Goal: Transaction & Acquisition: Purchase product/service

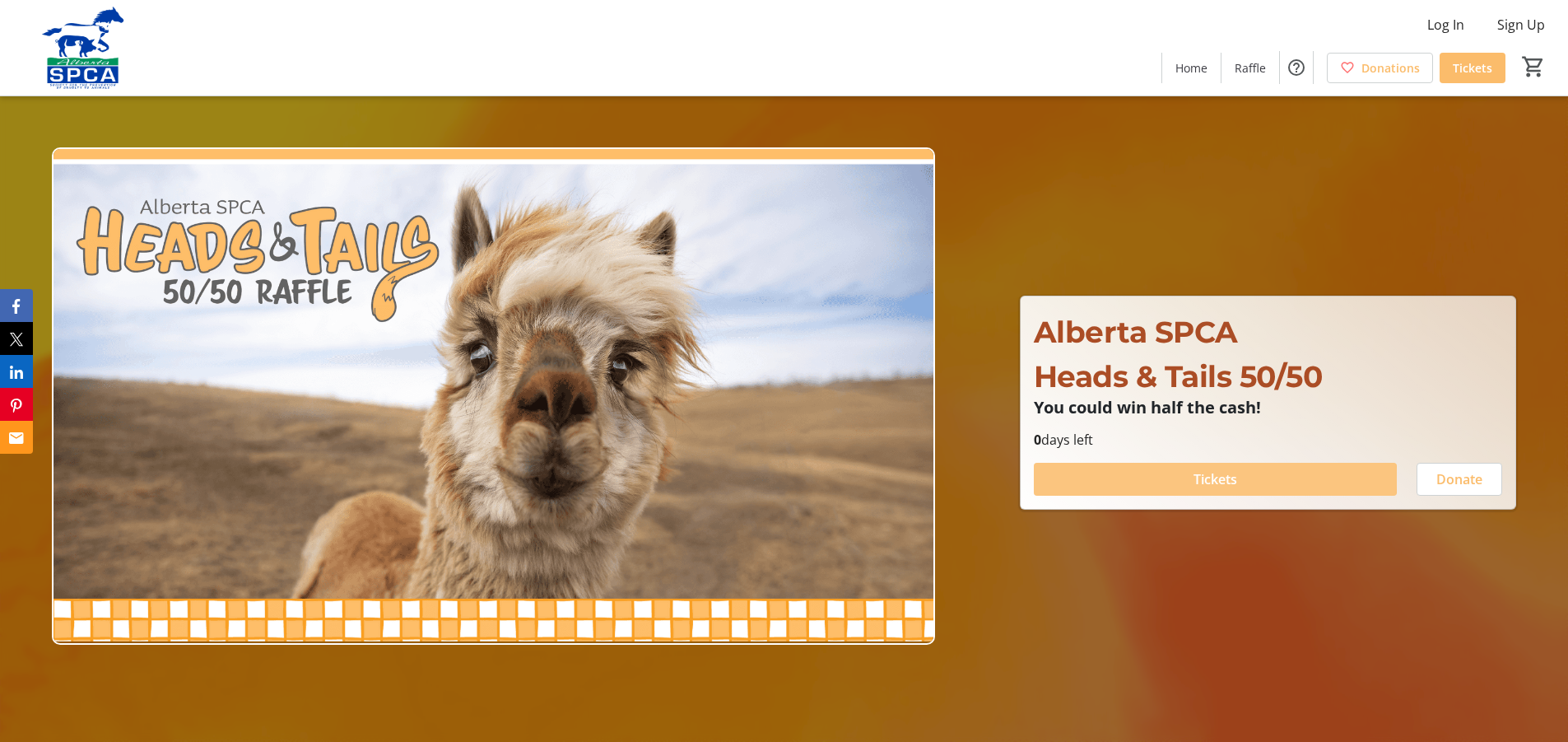
click at [1186, 478] on span at bounding box center [1215, 479] width 363 height 39
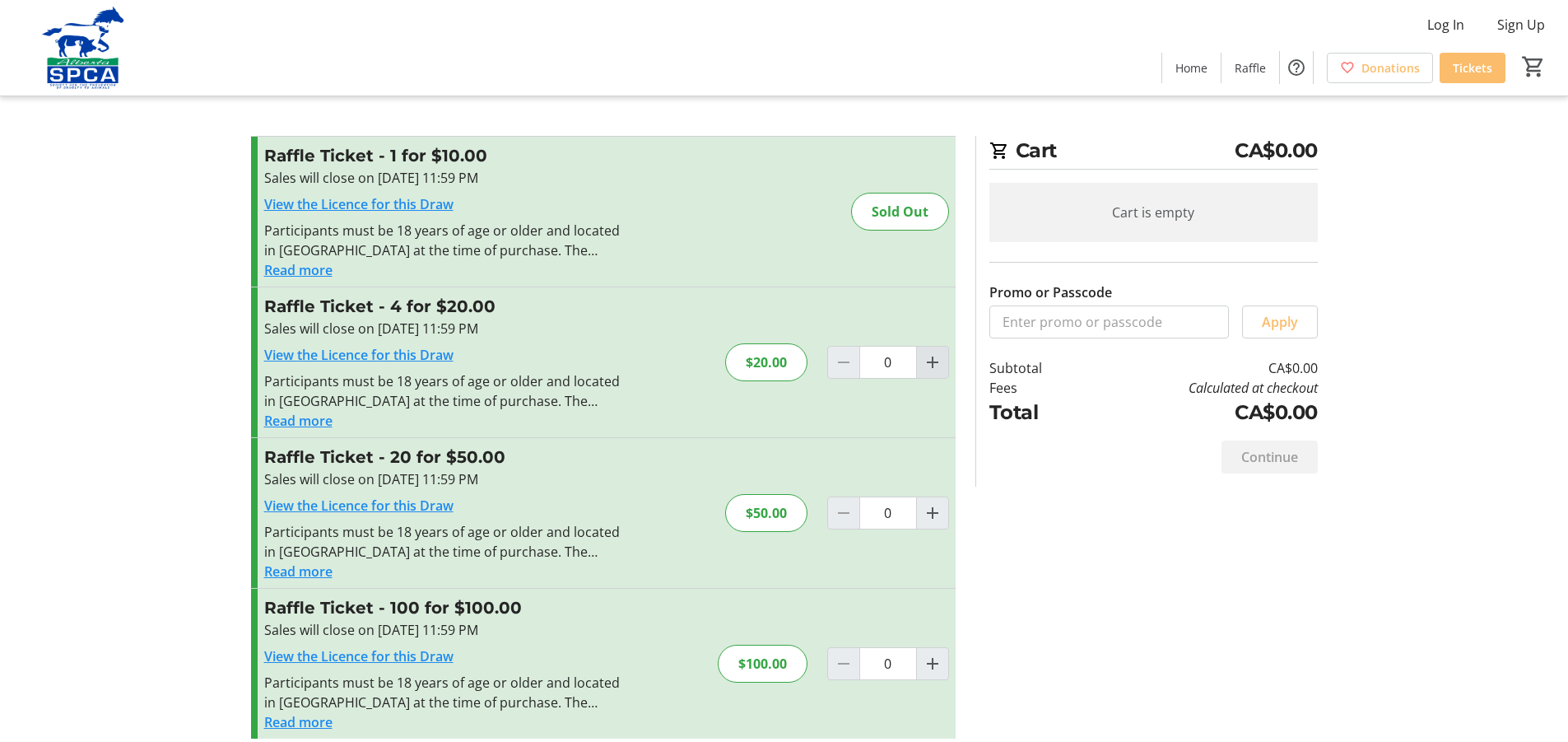
click at [930, 364] on mat-icon "Increment by one" at bounding box center [932, 362] width 20 height 20
type input "1"
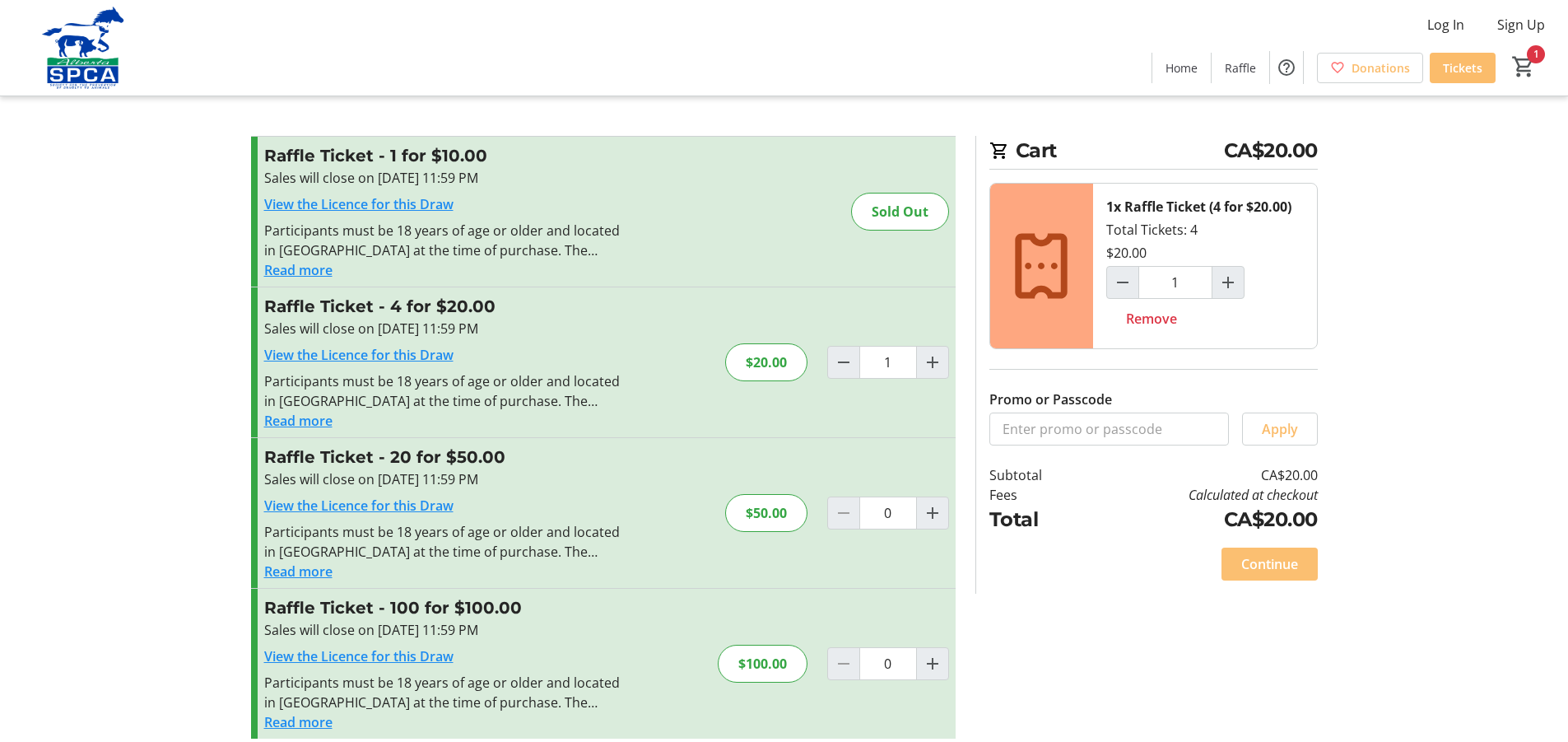
click at [1263, 566] on span "Continue" at bounding box center [1269, 563] width 57 height 20
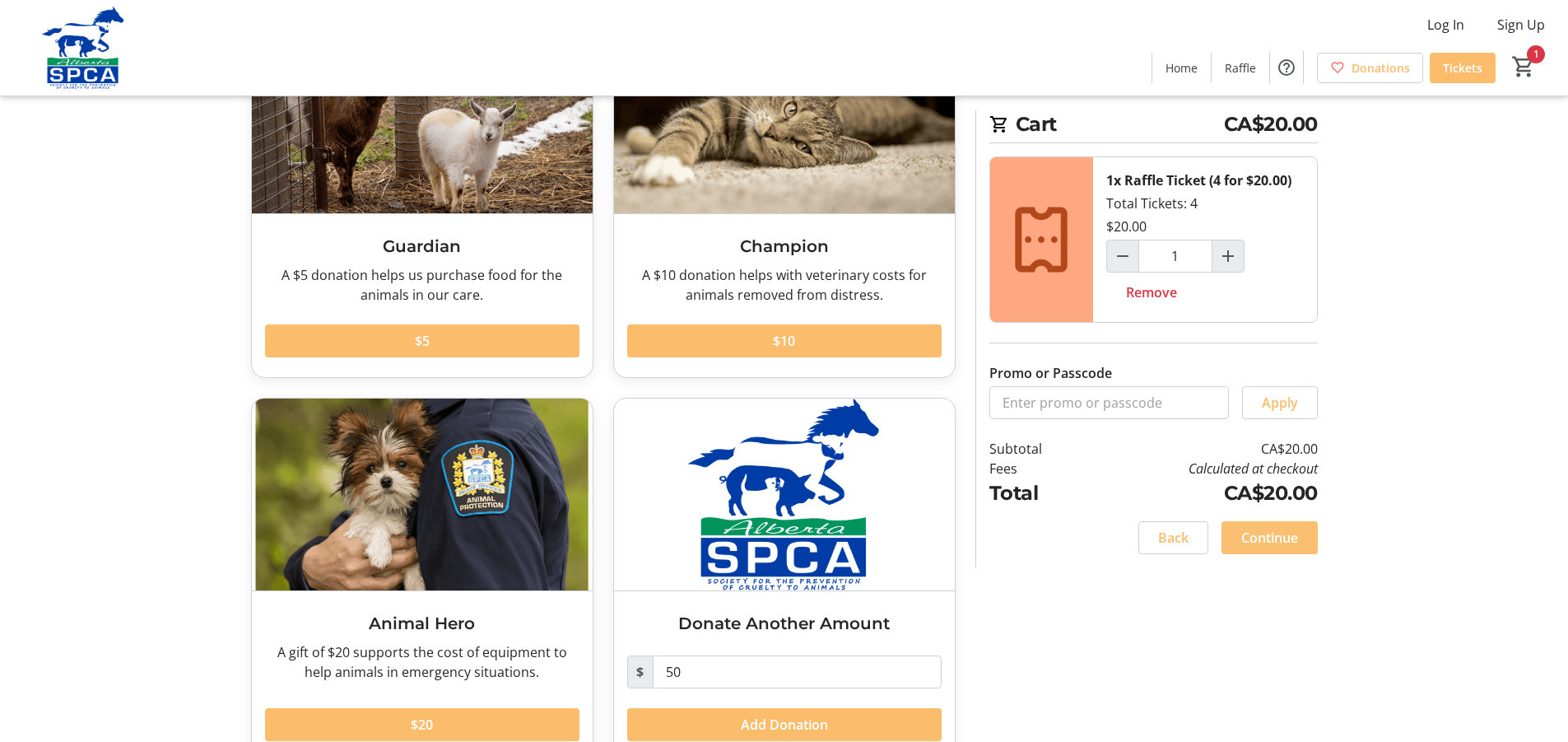
scroll to position [204, 0]
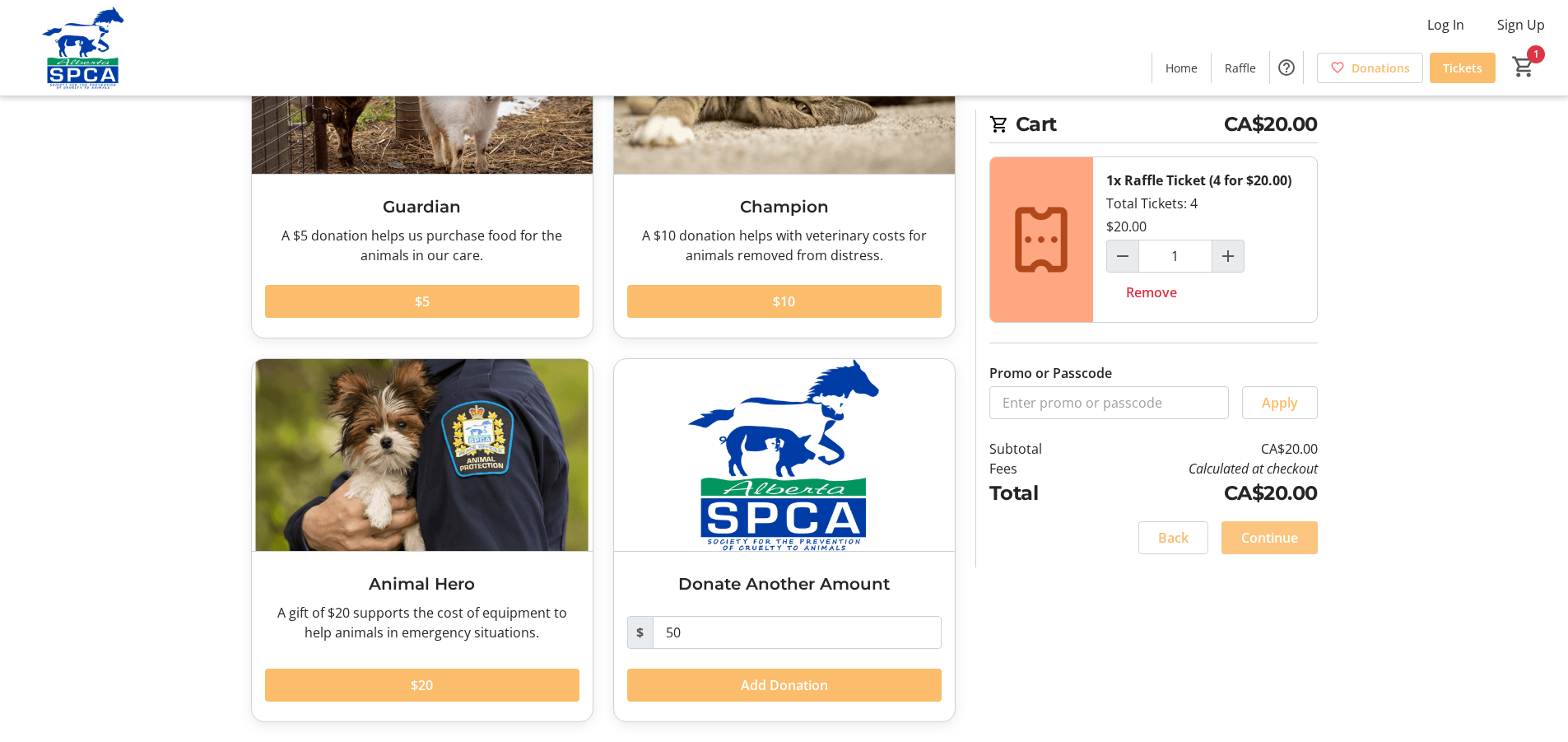
click at [1269, 535] on span "Continue" at bounding box center [1269, 537] width 57 height 20
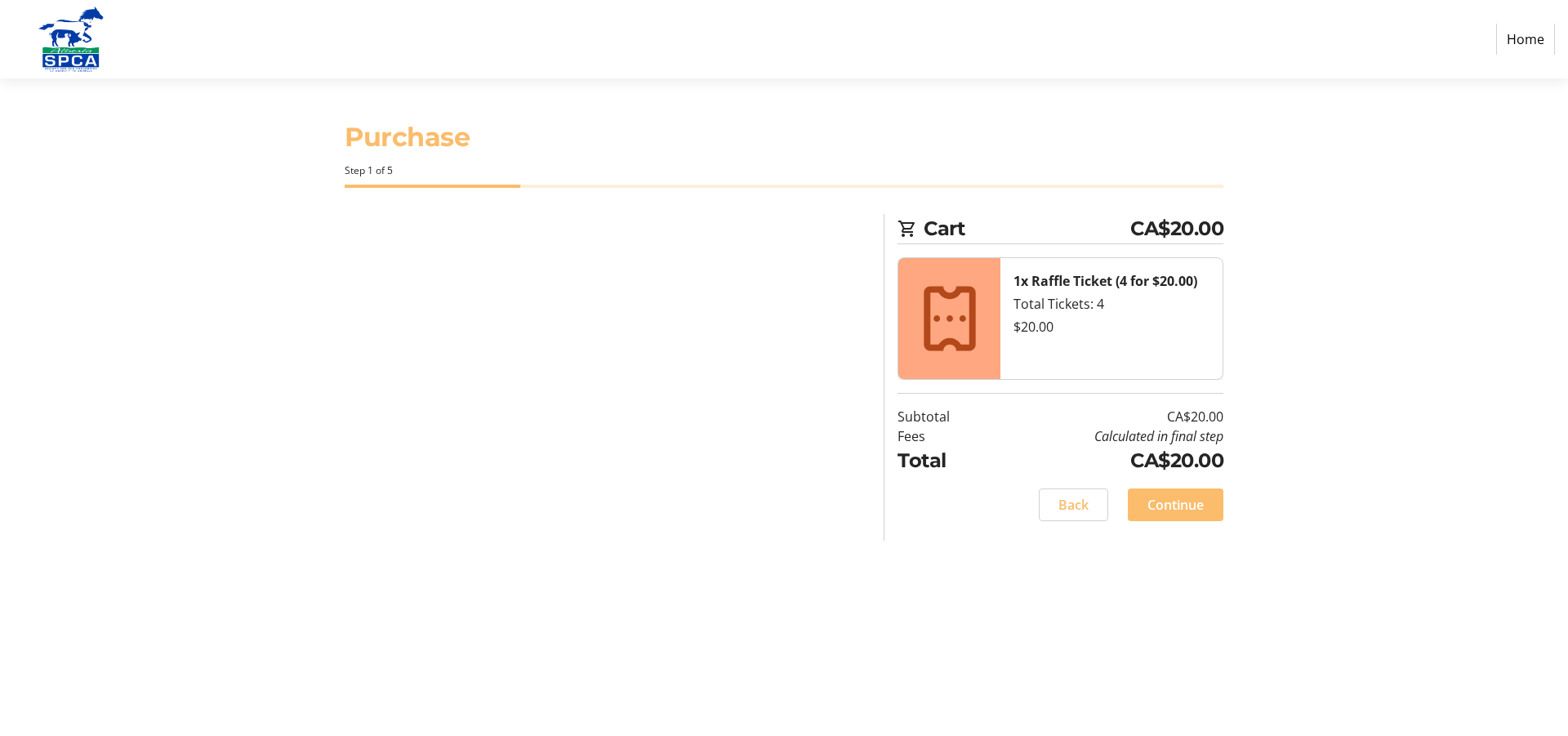
select select "CA"
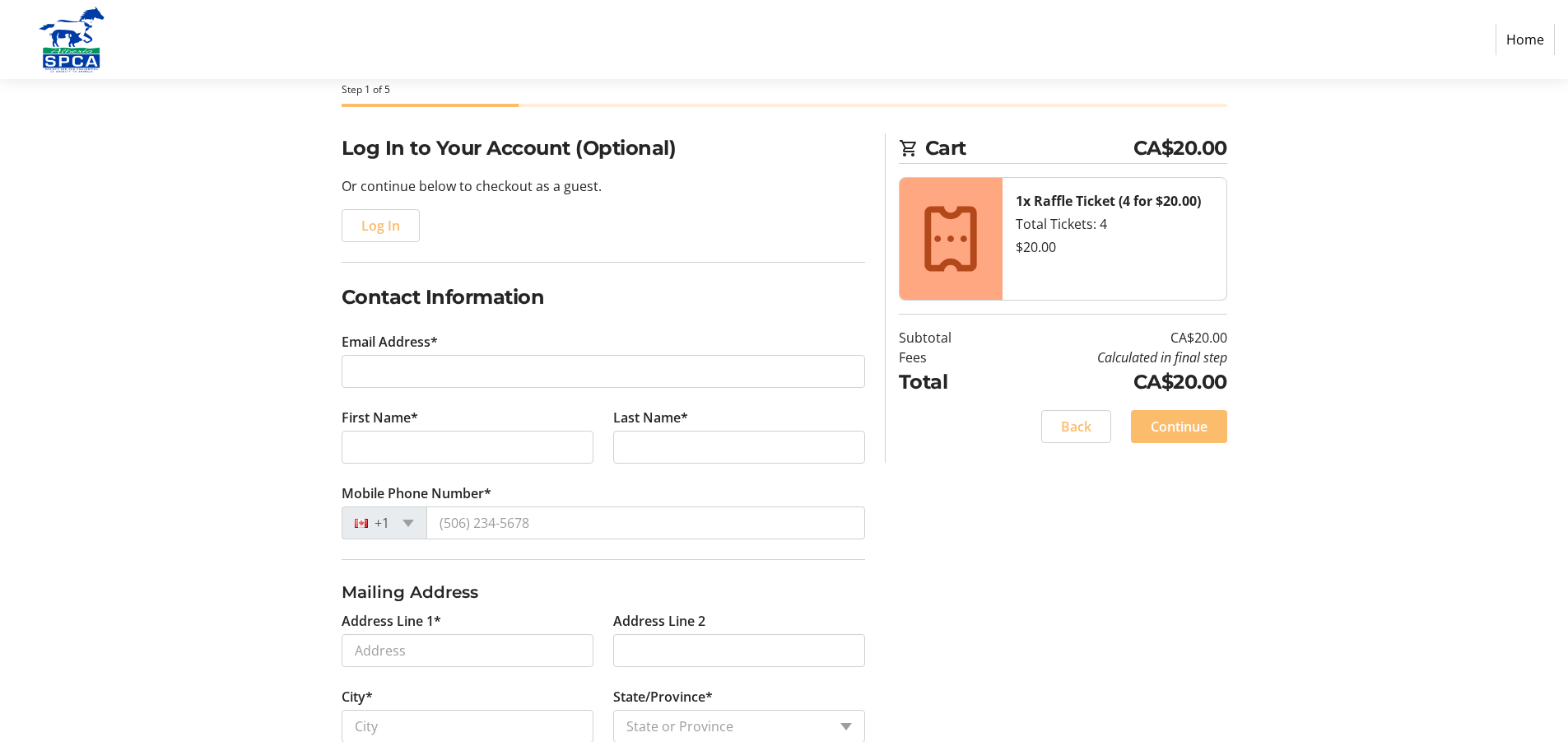
scroll to position [165, 0]
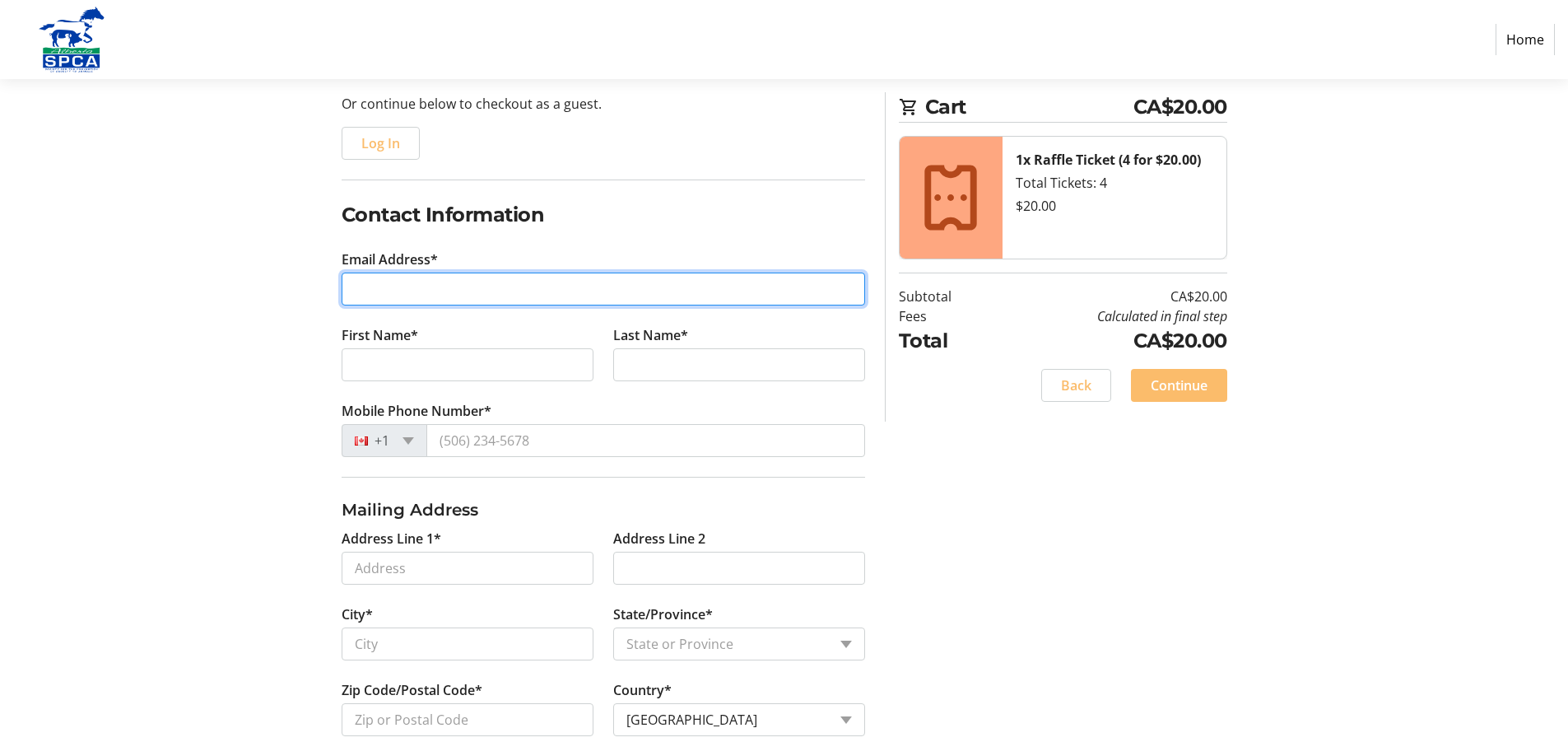
click at [581, 286] on input "Email Address*" at bounding box center [603, 288] width 523 height 33
type input "[PERSON_NAME][EMAIL_ADDRESS][PERSON_NAME][DOMAIN_NAME]"
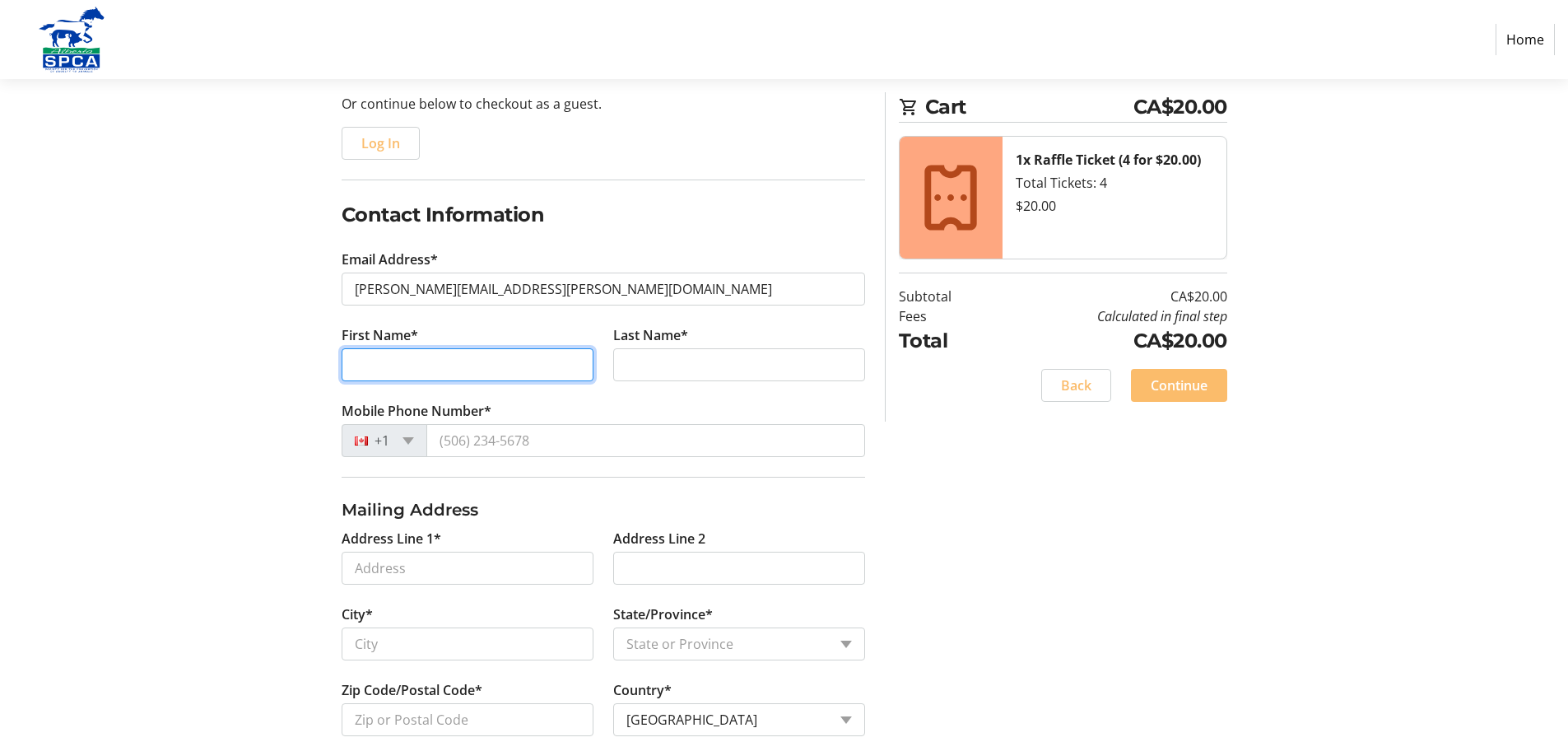
type input "[PERSON_NAME]"
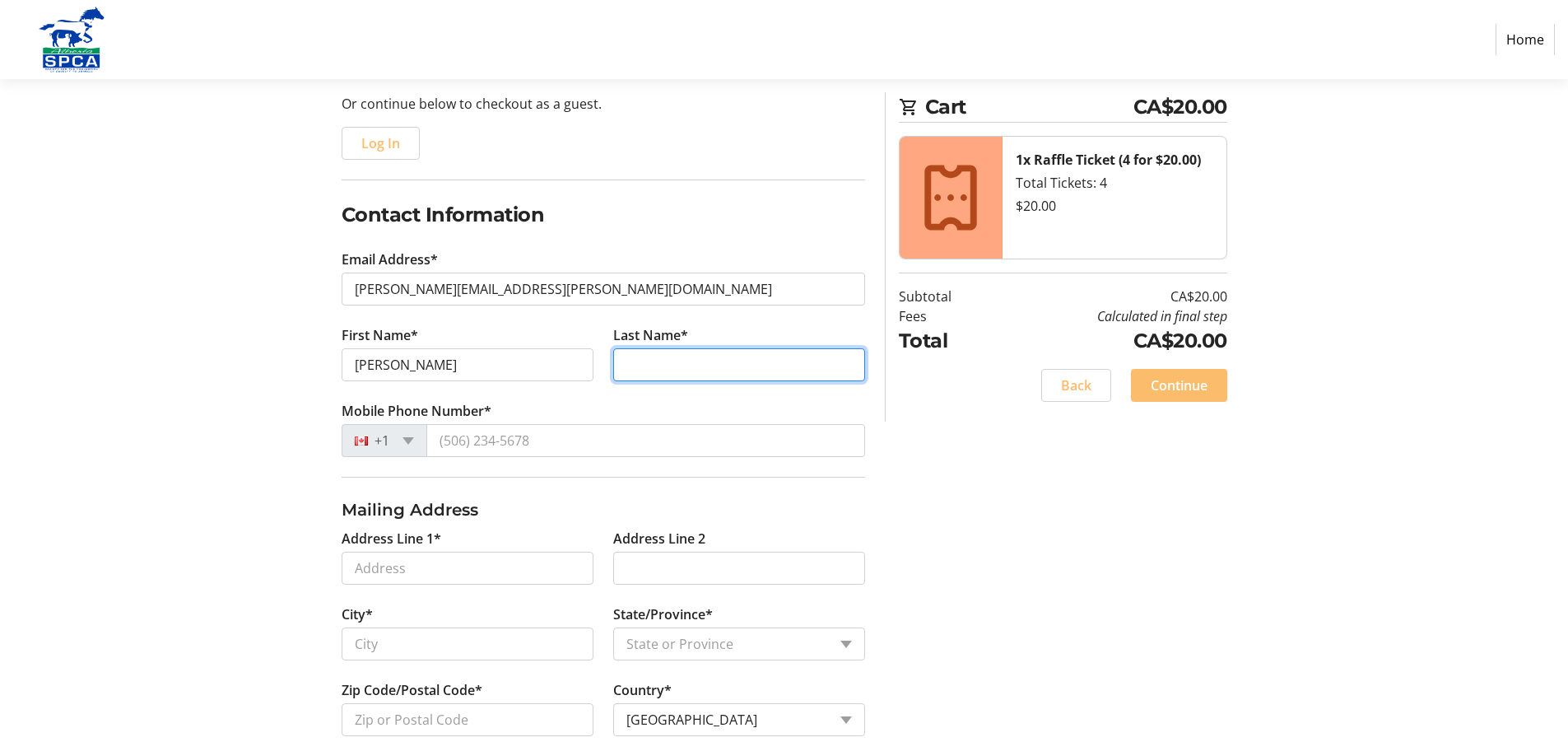
type input "[PERSON_NAME]"
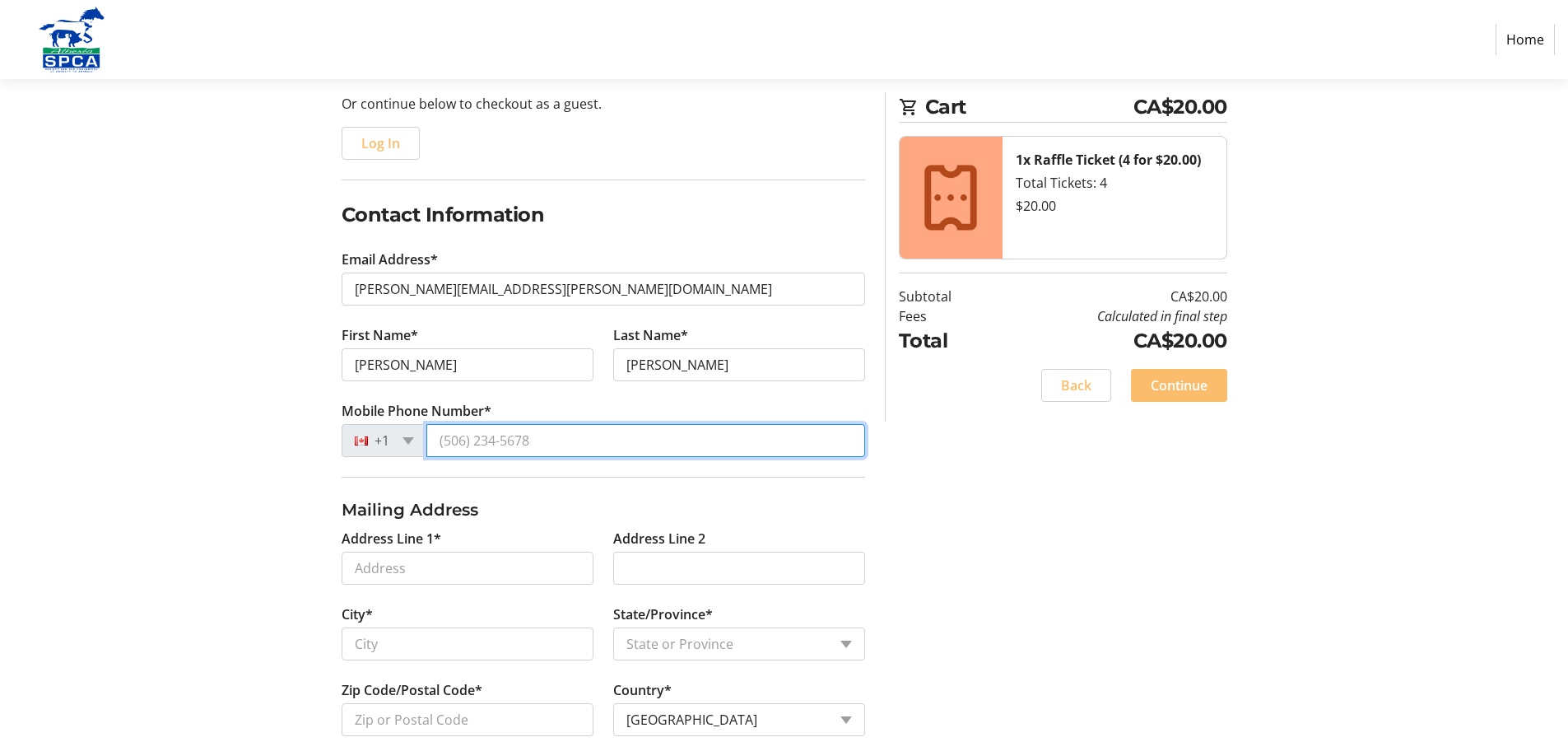
type input "[PHONE_NUMBER]"
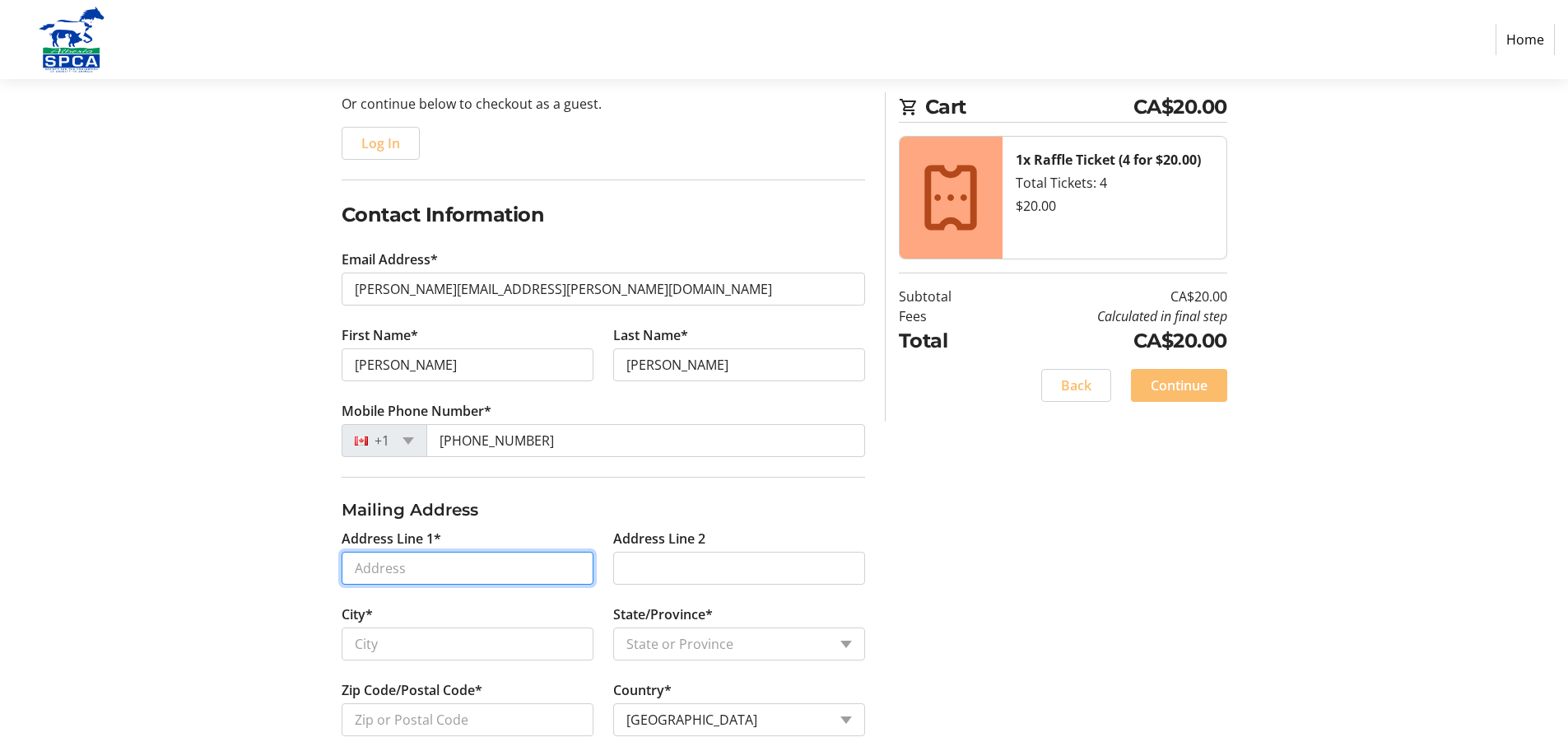
type input "[STREET_ADDRESS]"
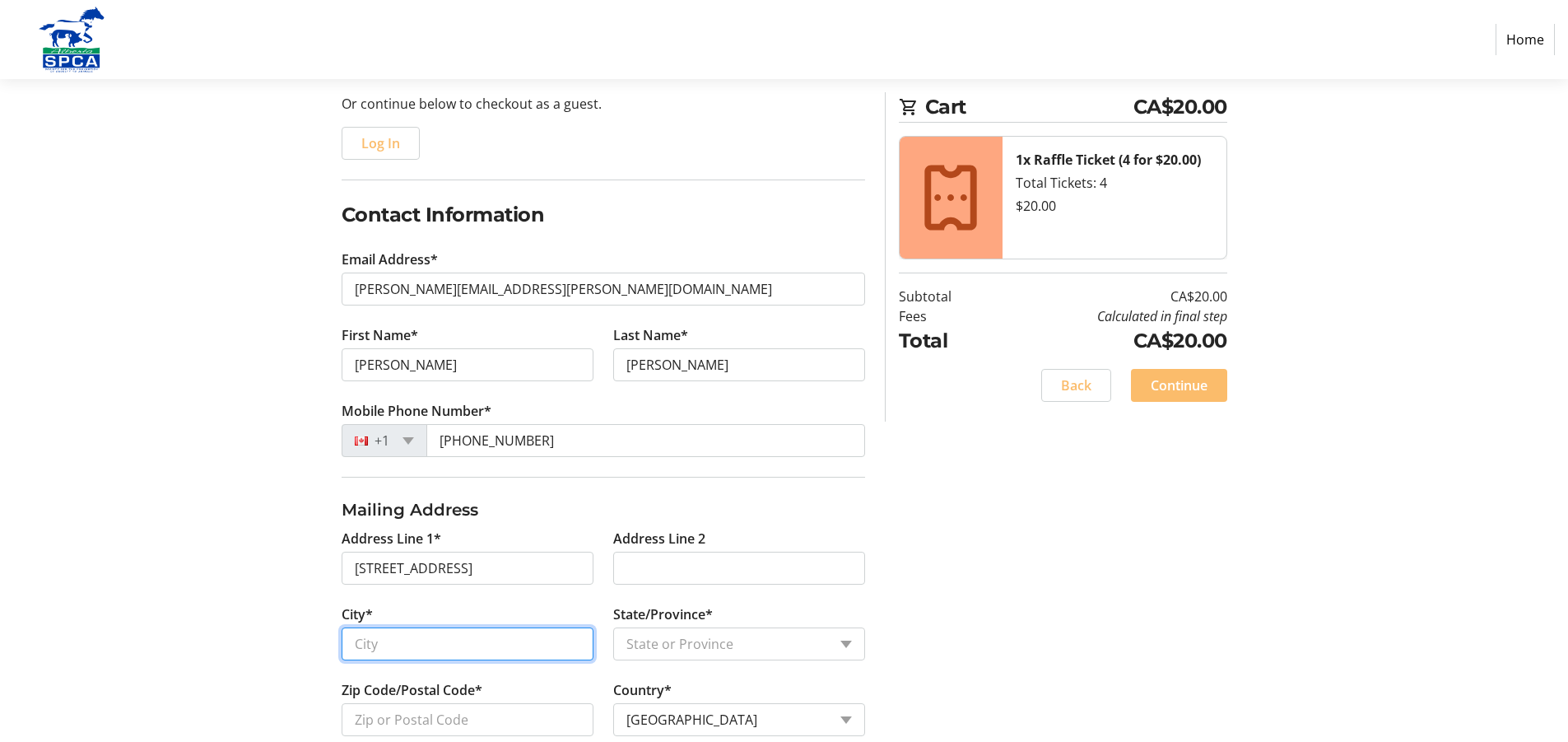
type input "Airdrie"
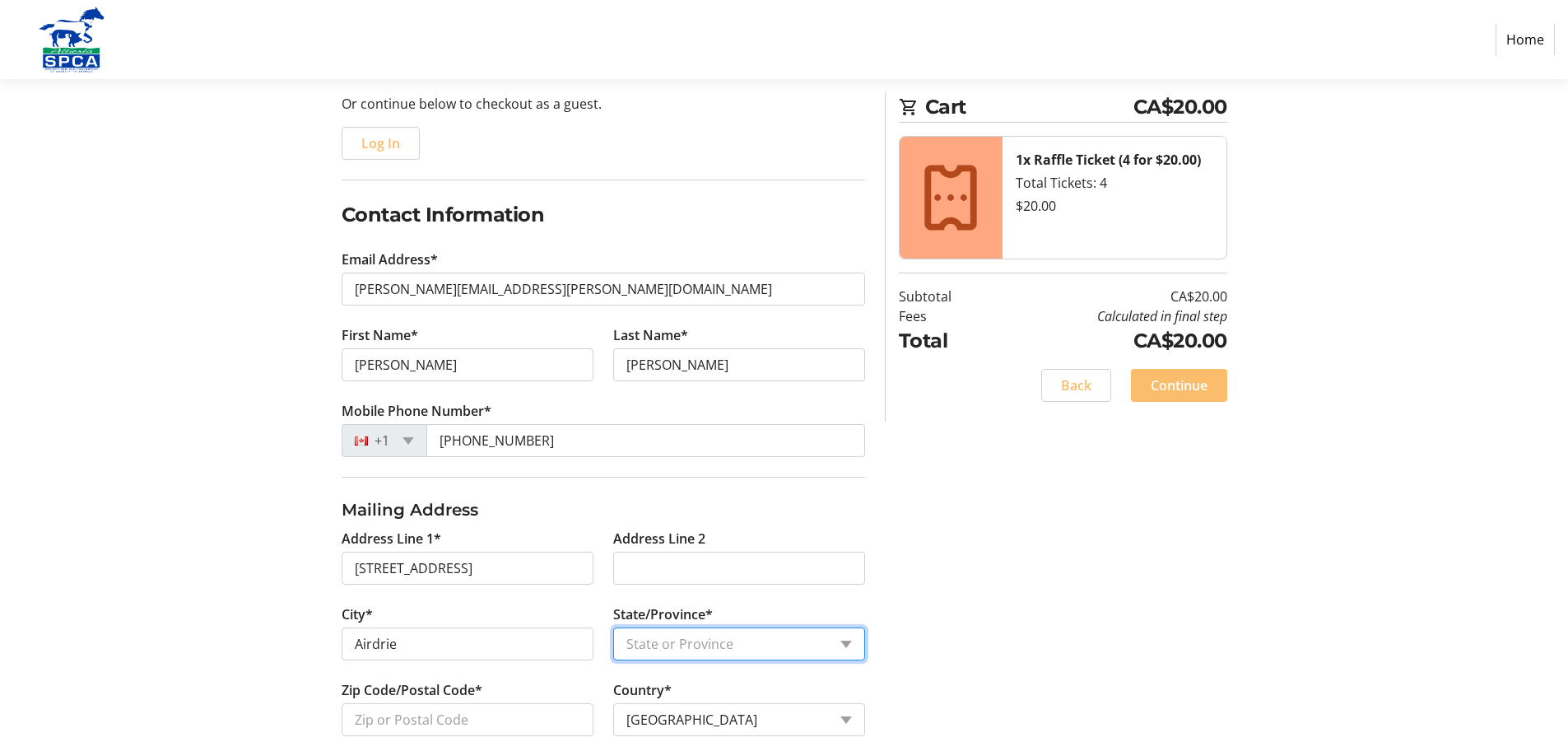
select select "AB"
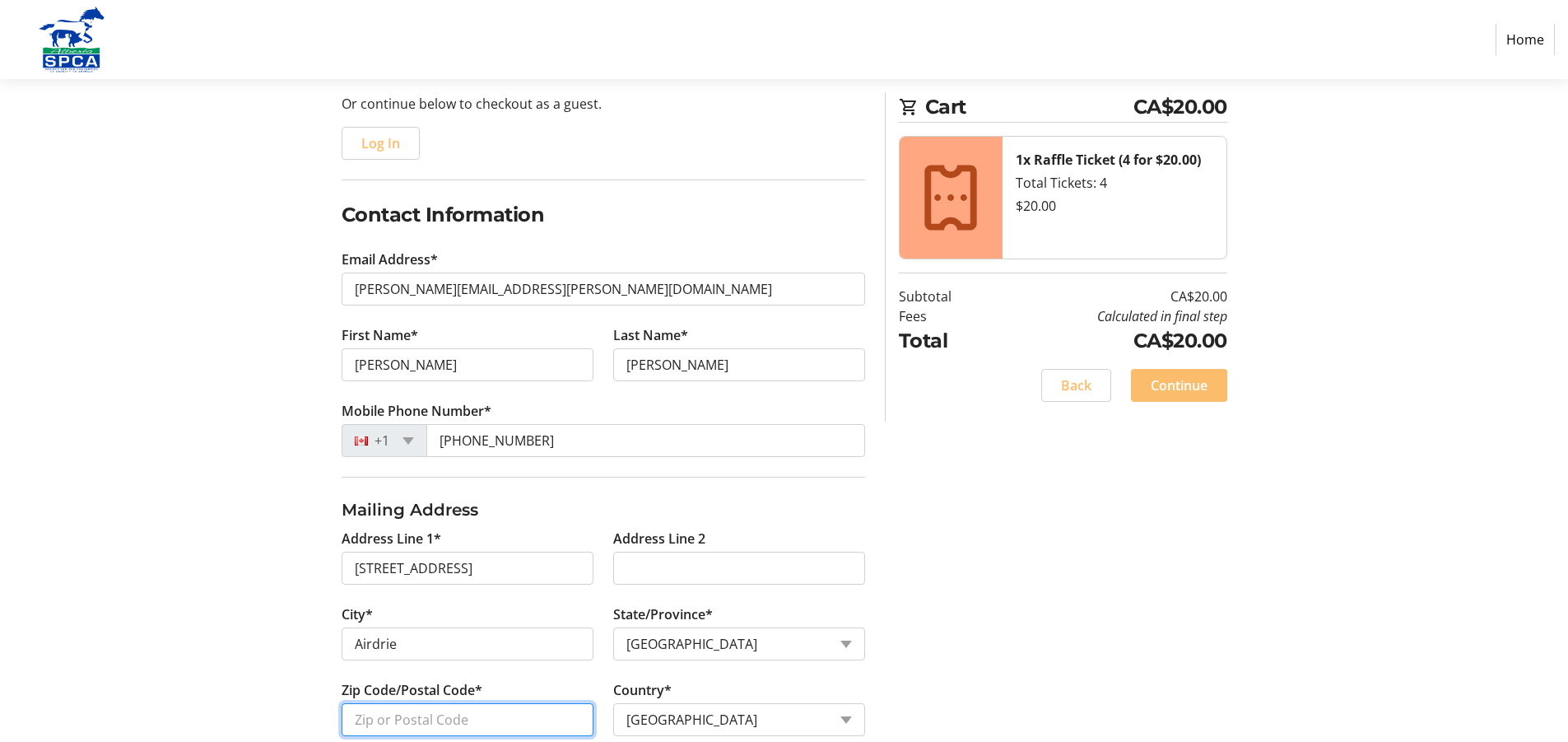
type input "T4B 4C9"
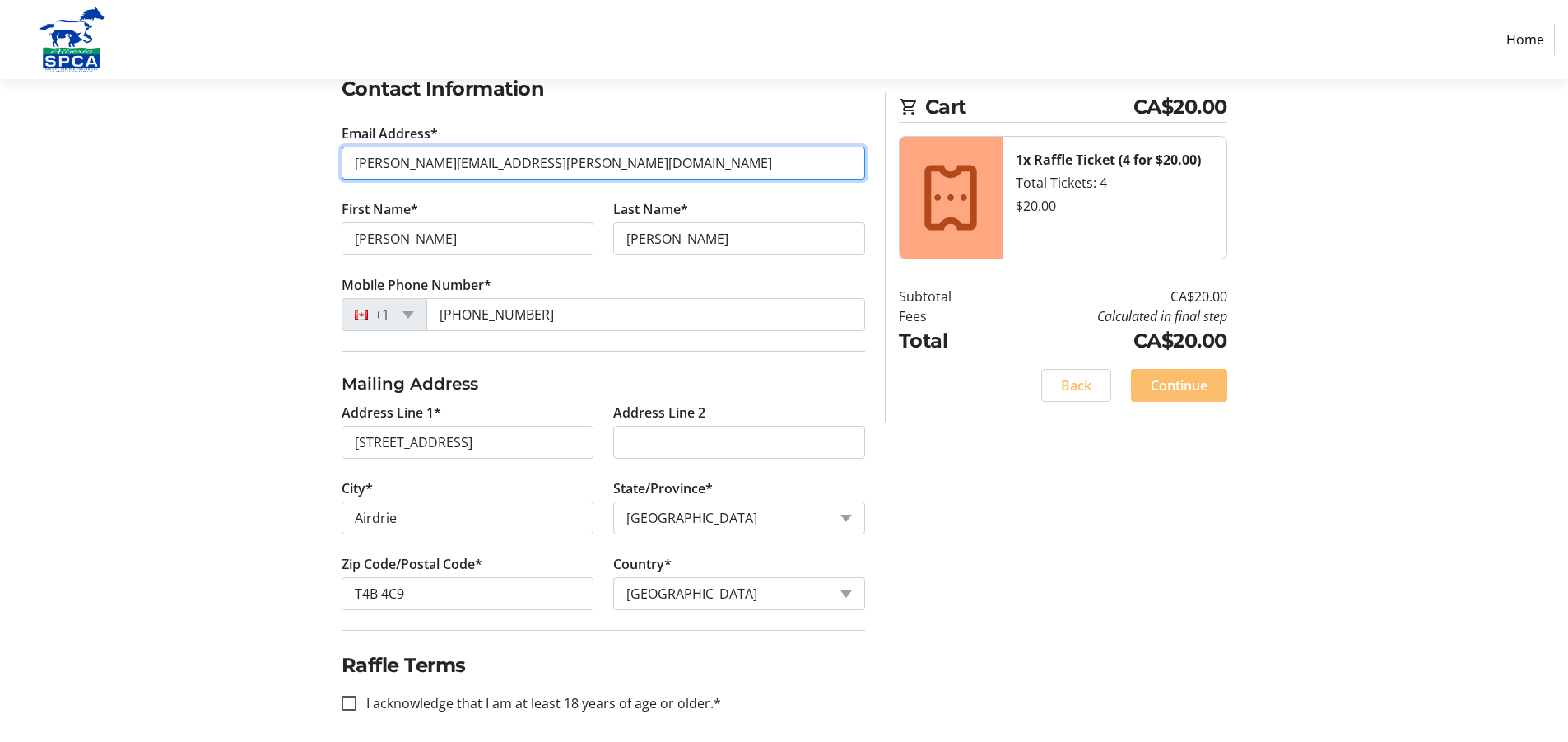
scroll to position [301, 0]
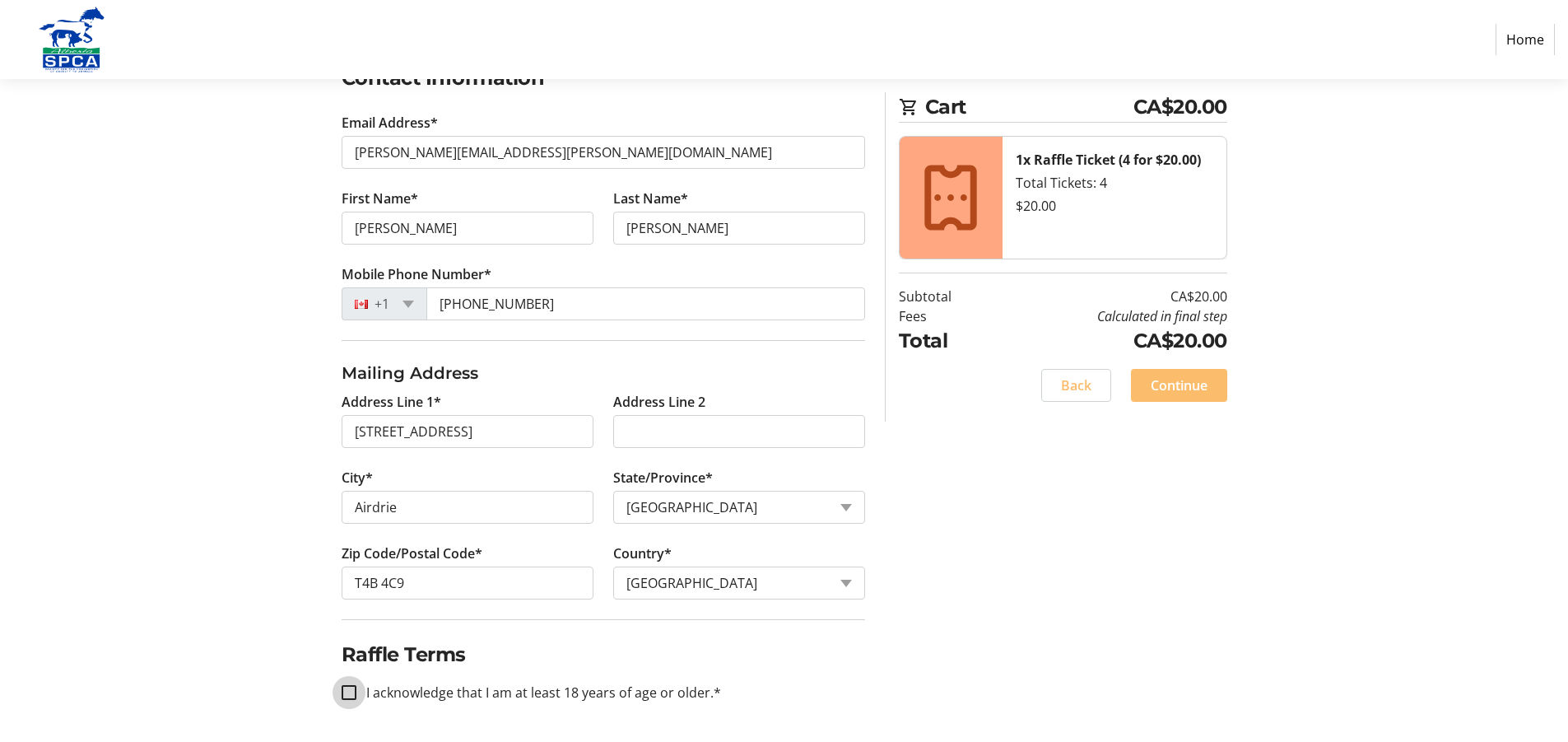
click at [352, 693] on input "I acknowledge that I am at least 18 years of age or older.*" at bounding box center [349, 692] width 14 height 14
checkbox input "true"
click at [1192, 391] on span "Continue" at bounding box center [1179, 385] width 57 height 20
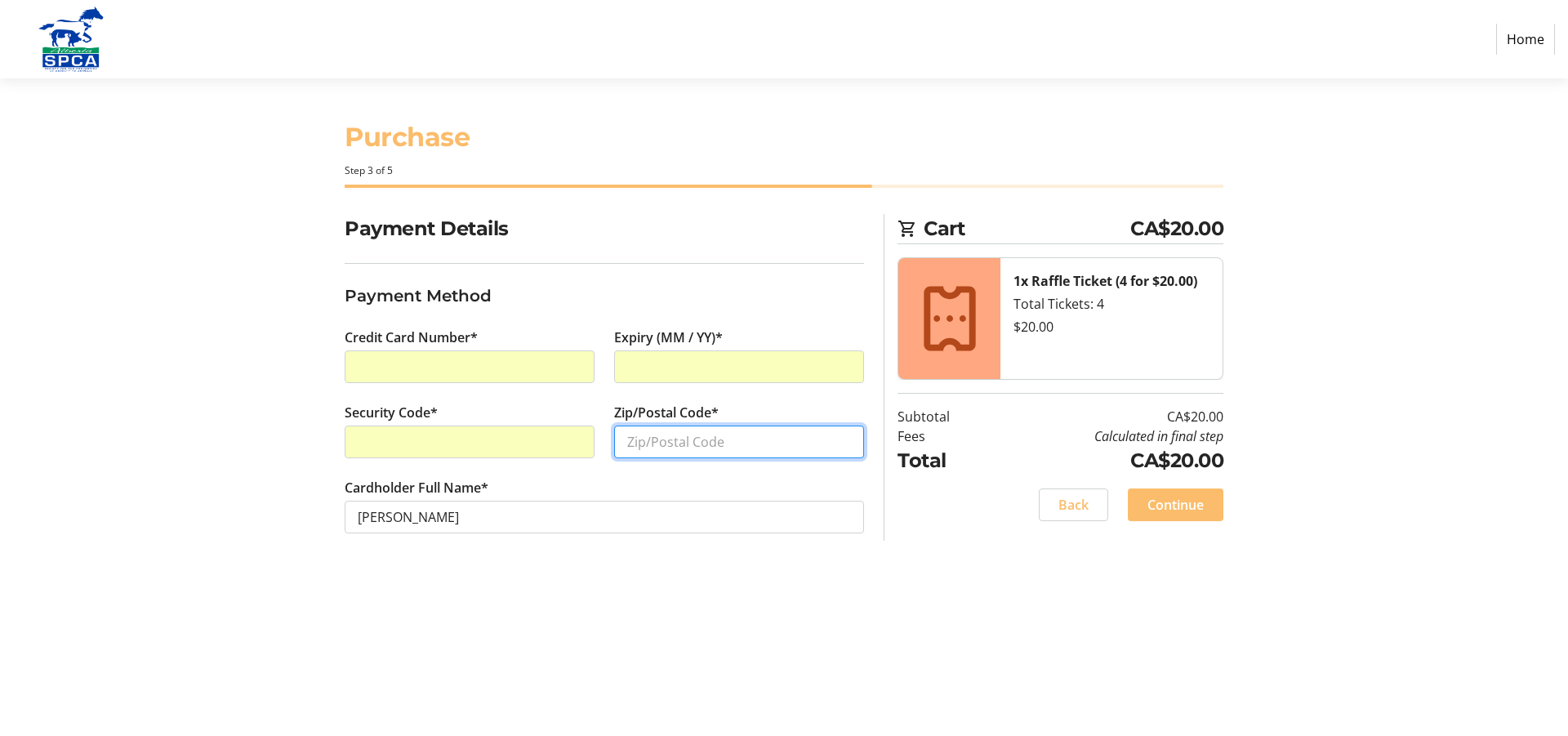
click at [659, 449] on input "Zip/Postal Code*" at bounding box center [739, 441] width 250 height 33
type input "T4B 4C9"
click at [1079, 277] on strong "1x Raffle Ticket (4 for $20.00)" at bounding box center [1106, 280] width 184 height 18
click at [1082, 510] on span "Back" at bounding box center [1073, 504] width 30 height 19
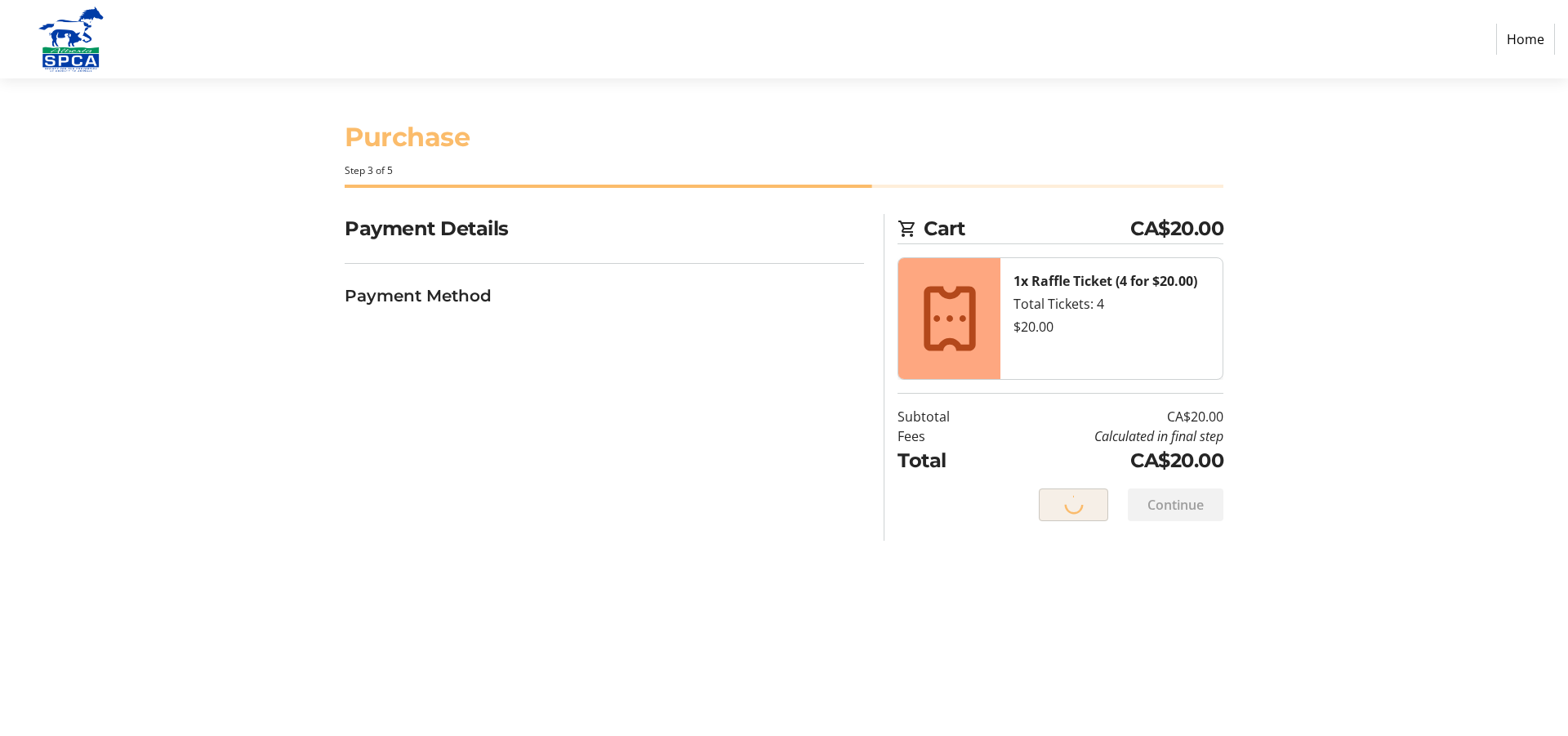
select select "AB"
select select "CA"
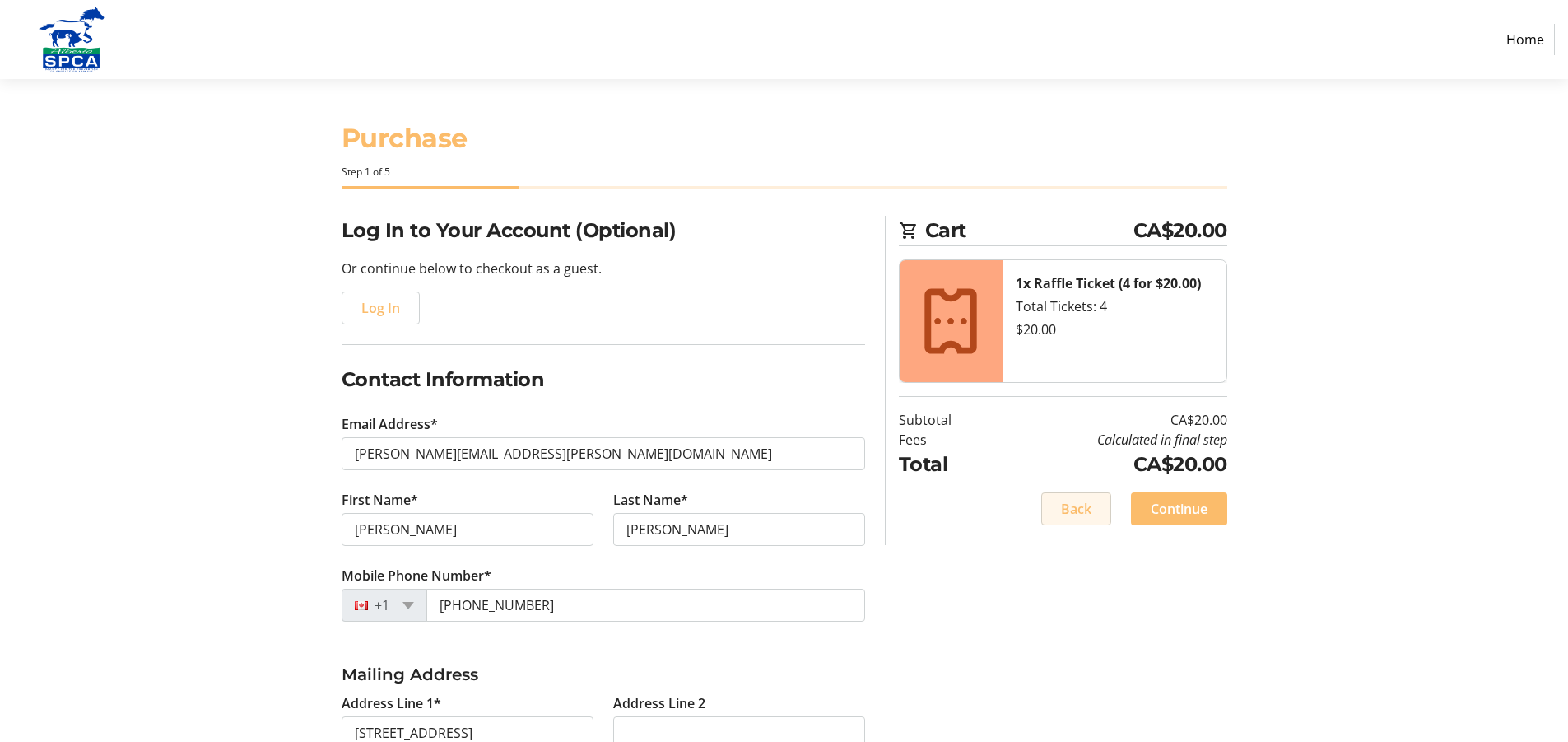
click at [1091, 514] on span at bounding box center [1076, 509] width 68 height 39
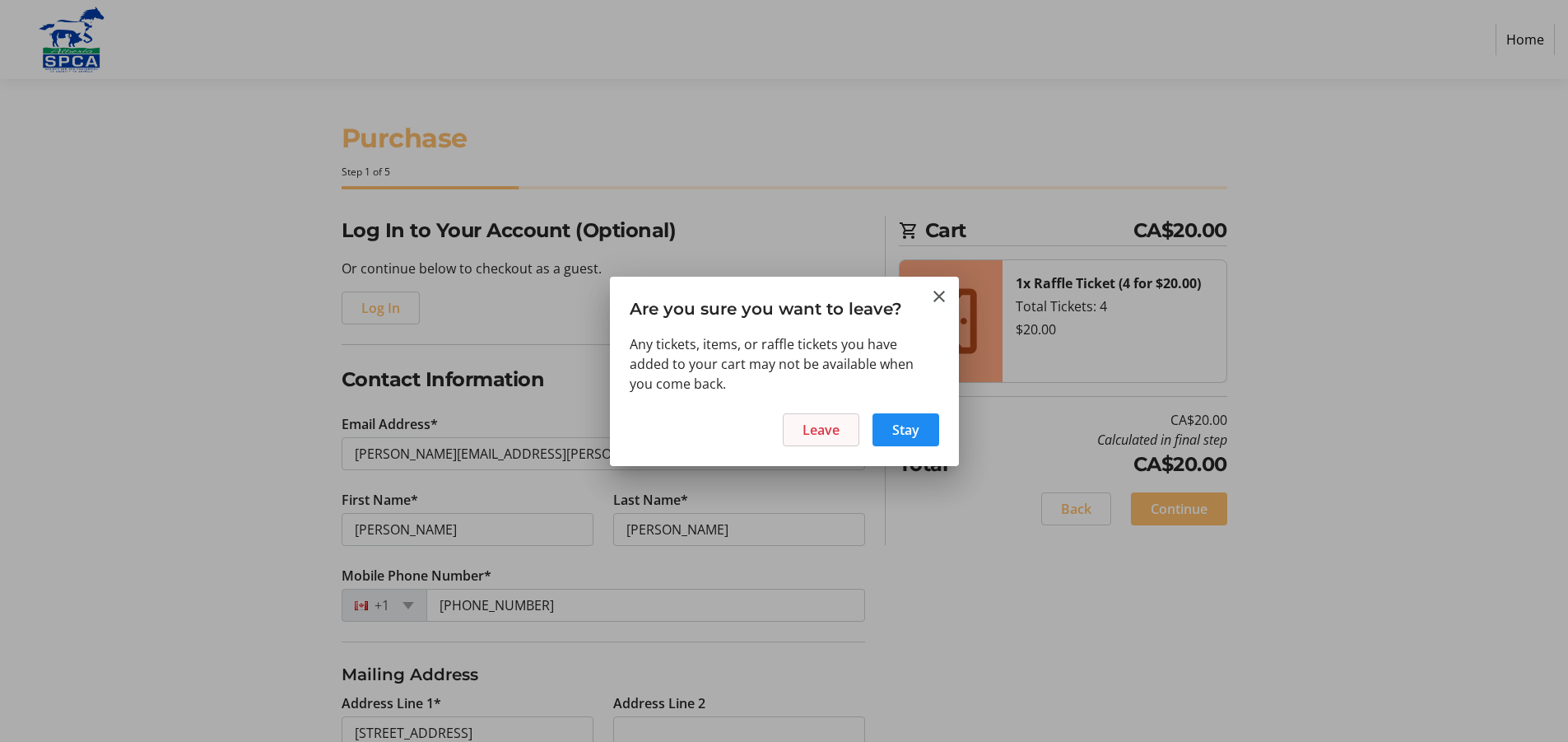
click at [817, 429] on span "Leave" at bounding box center [821, 430] width 37 height 20
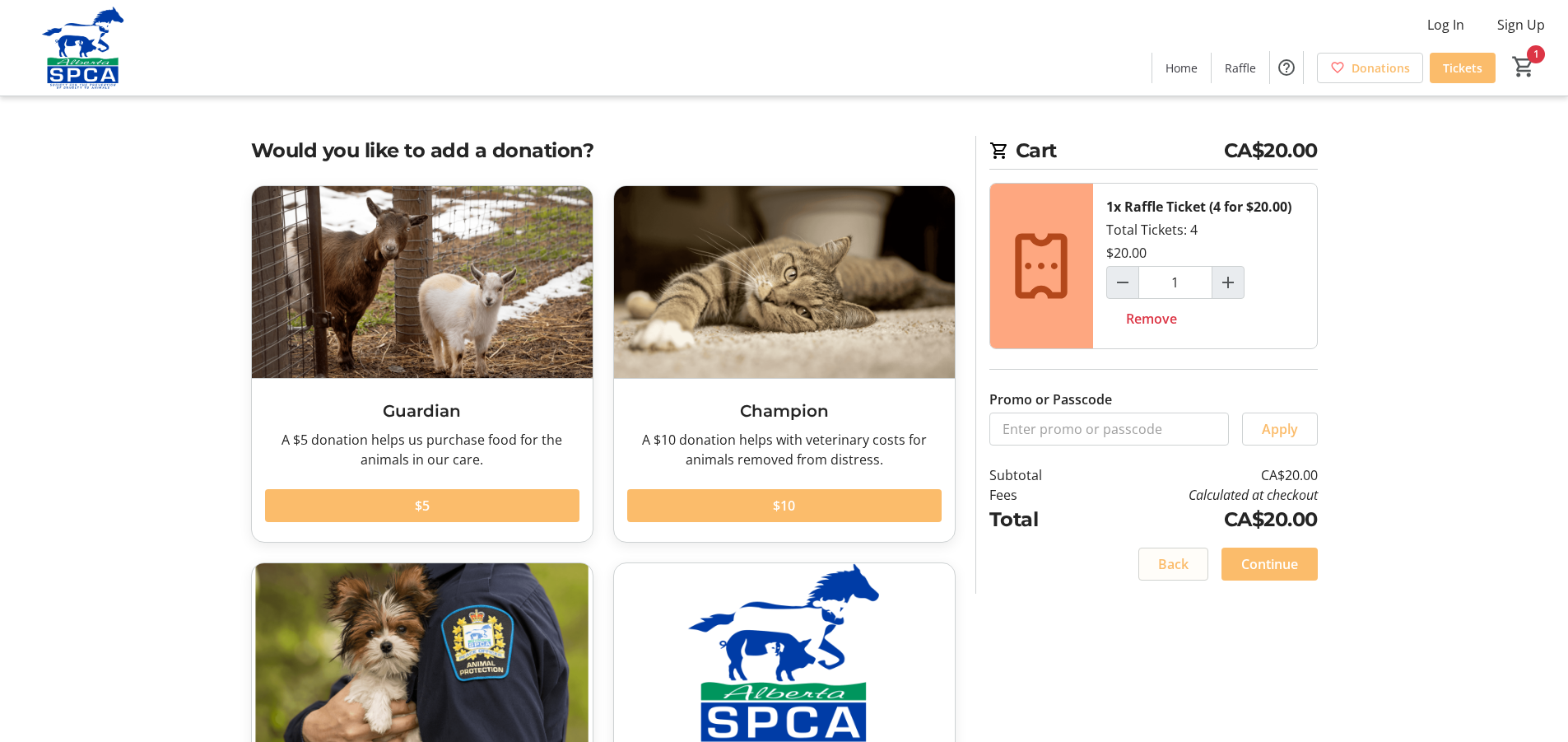
click at [1160, 567] on span "Back" at bounding box center [1174, 563] width 31 height 20
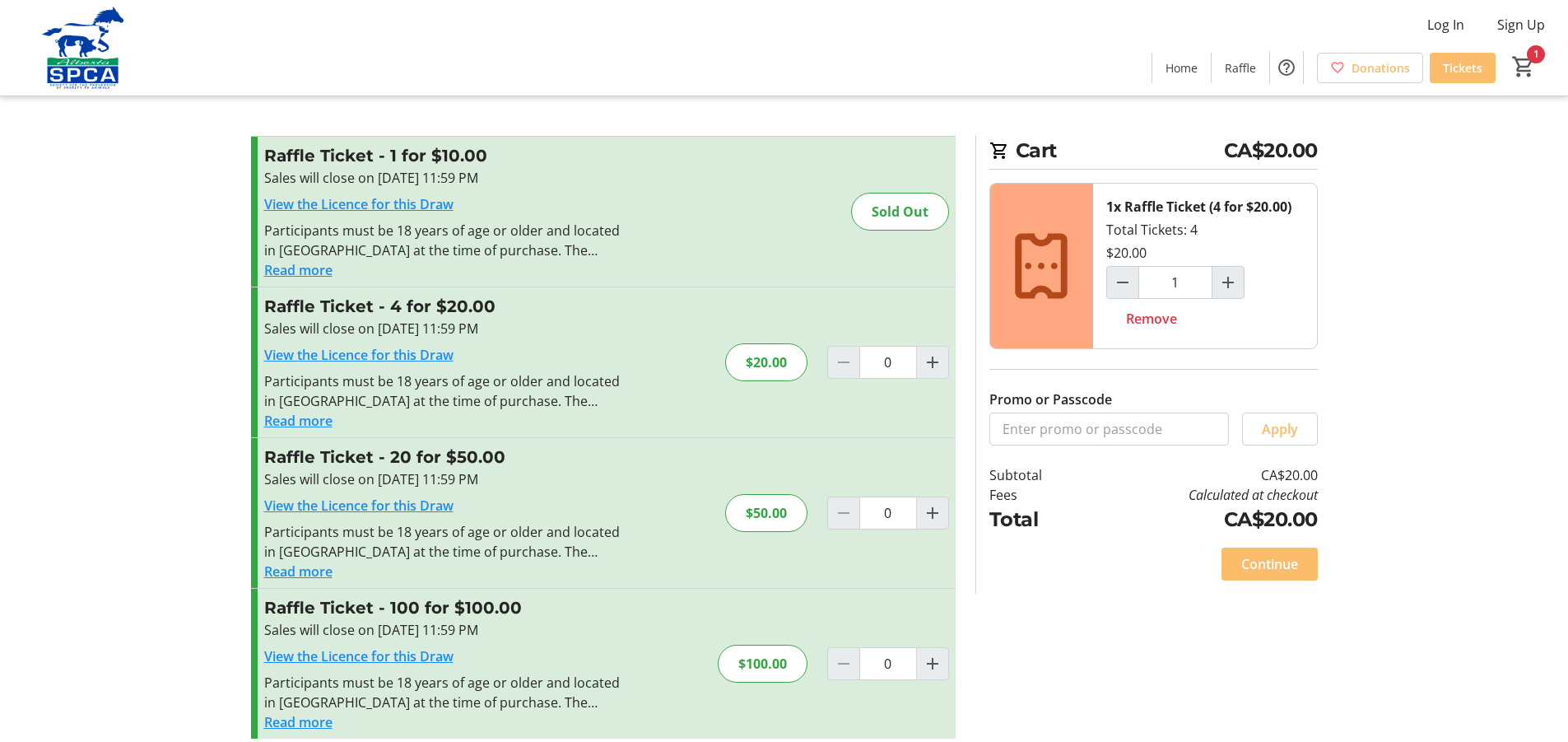
type input "1"
click at [305, 425] on button "Read more" at bounding box center [299, 420] width 68 height 20
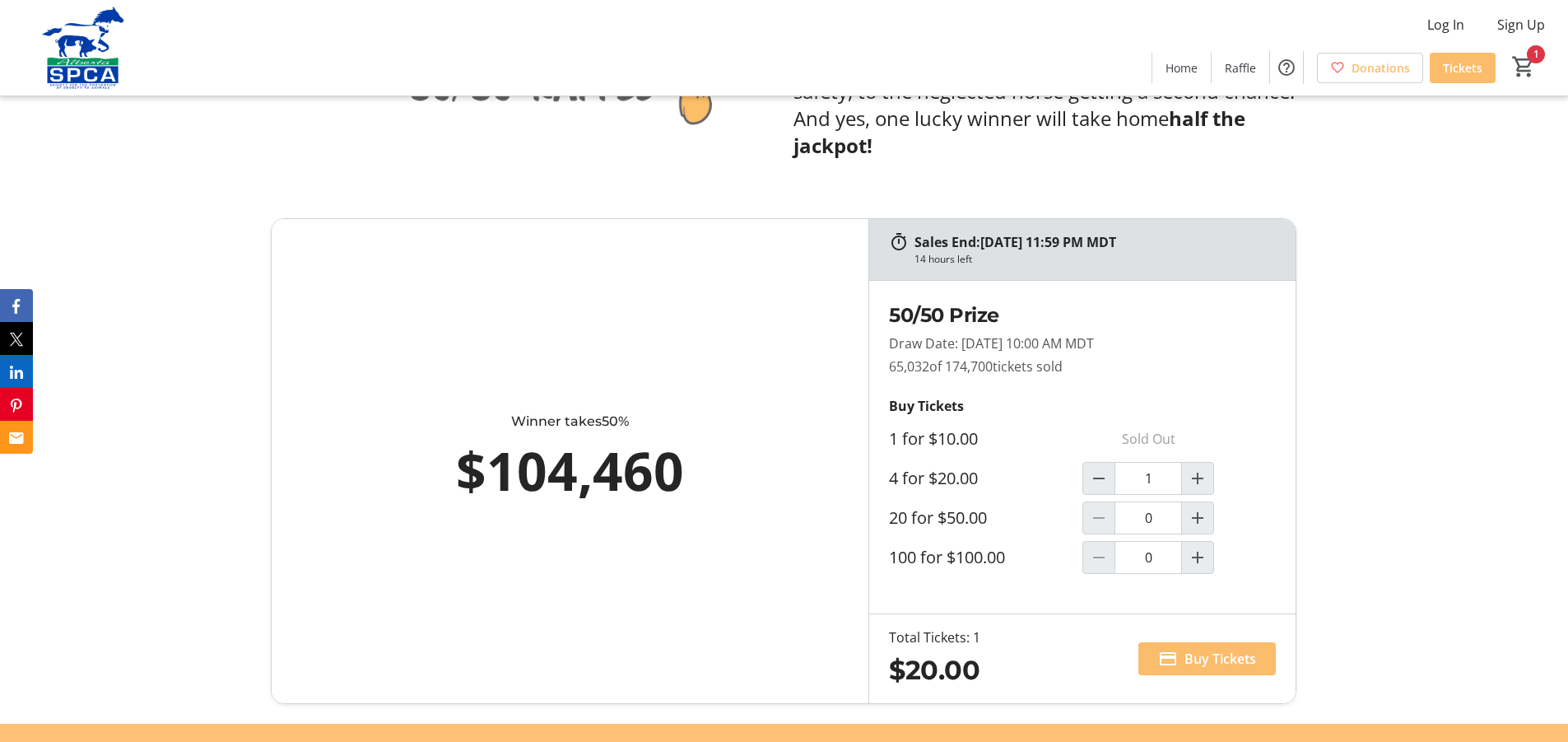
scroll to position [905, 0]
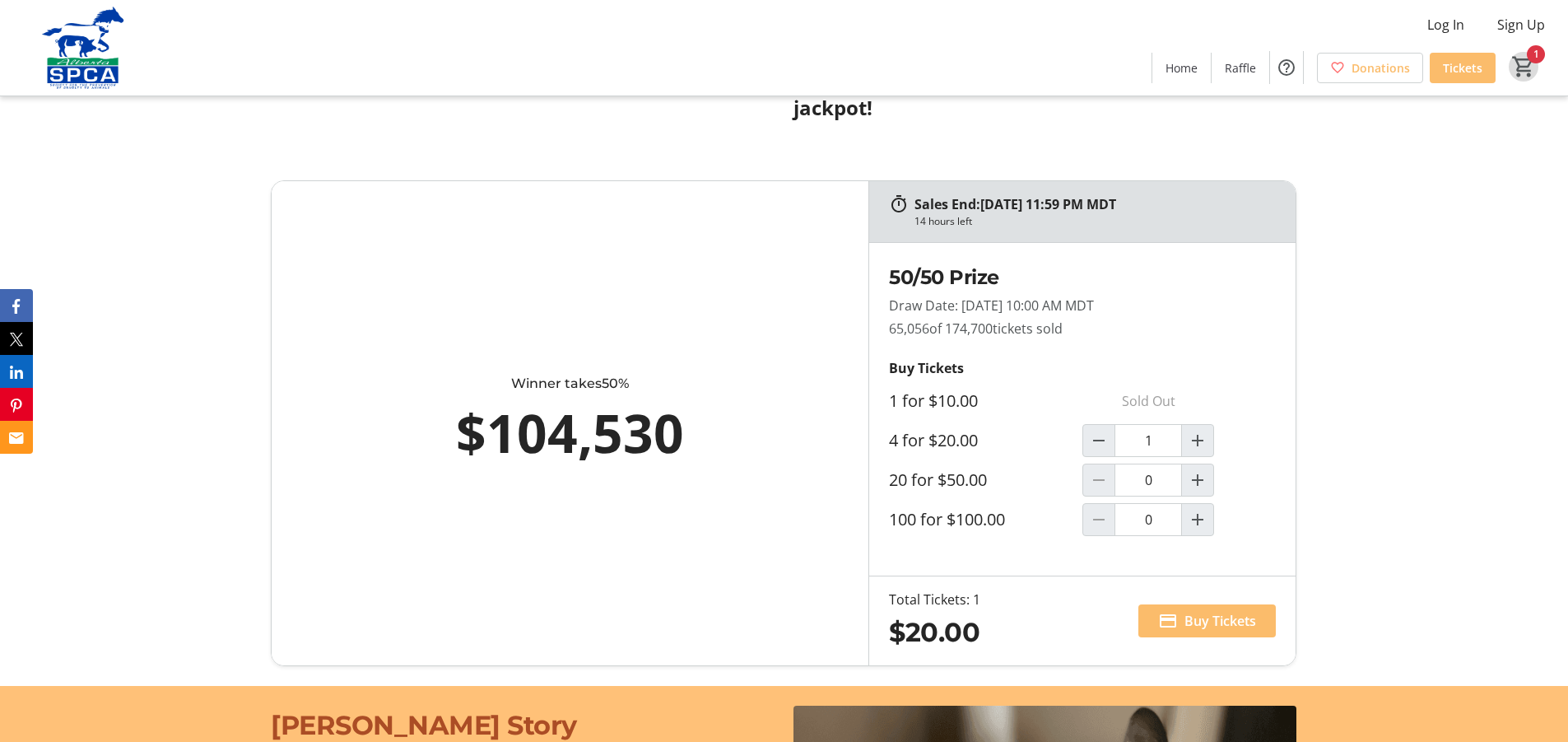
click at [1525, 64] on mat-icon "1" at bounding box center [1524, 66] width 25 height 25
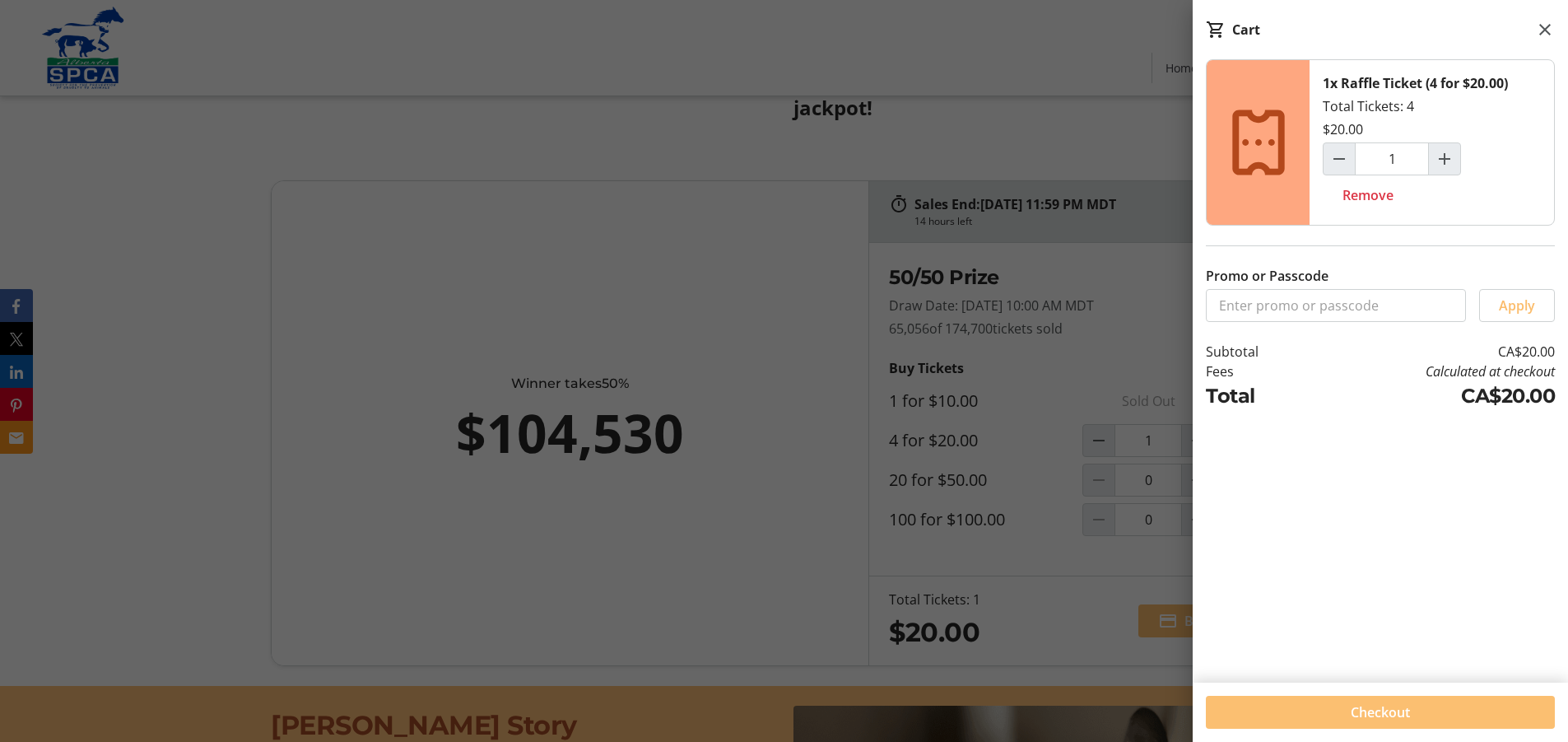
click at [1428, 710] on span at bounding box center [1381, 712] width 349 height 39
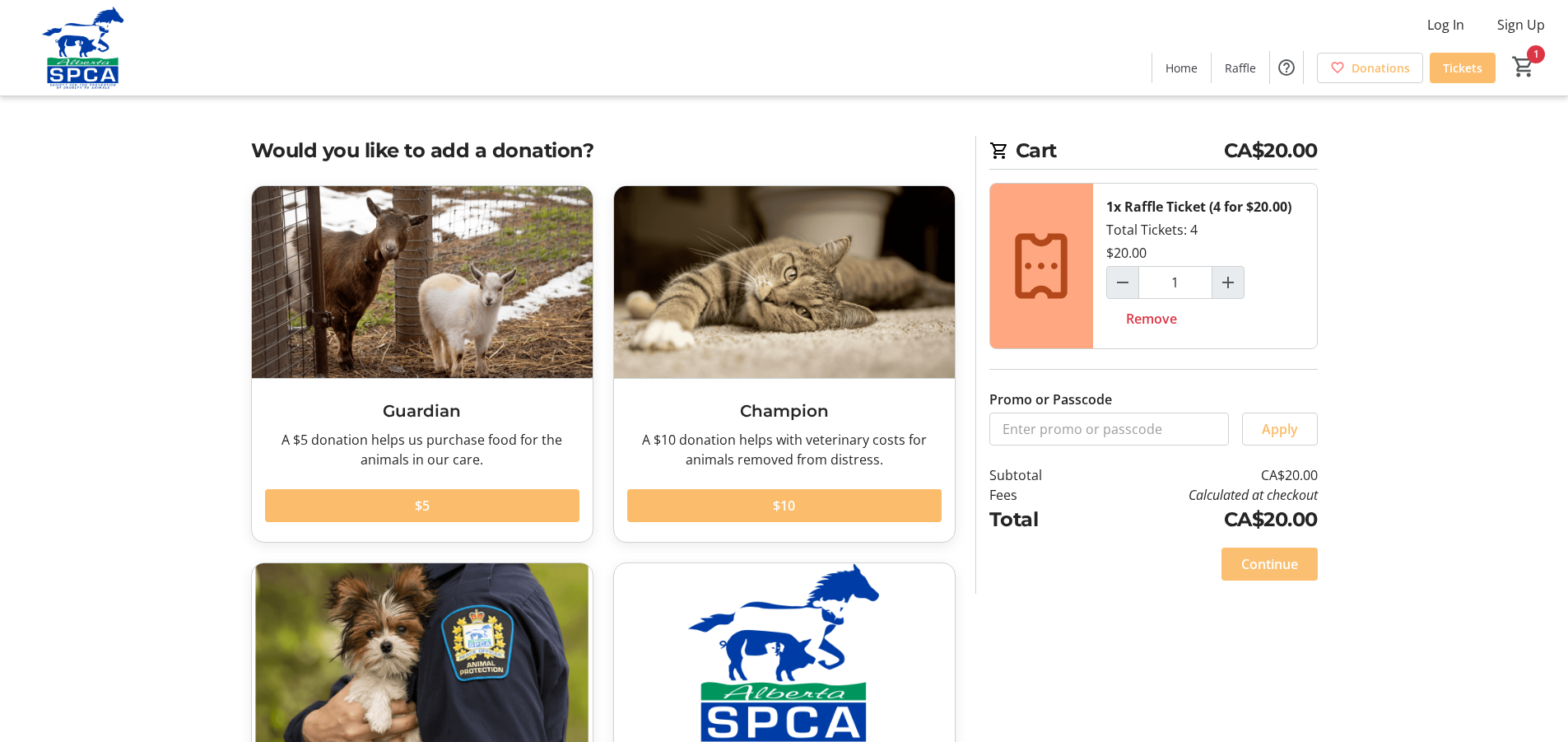
click at [1295, 574] on span "Continue" at bounding box center [1269, 563] width 57 height 20
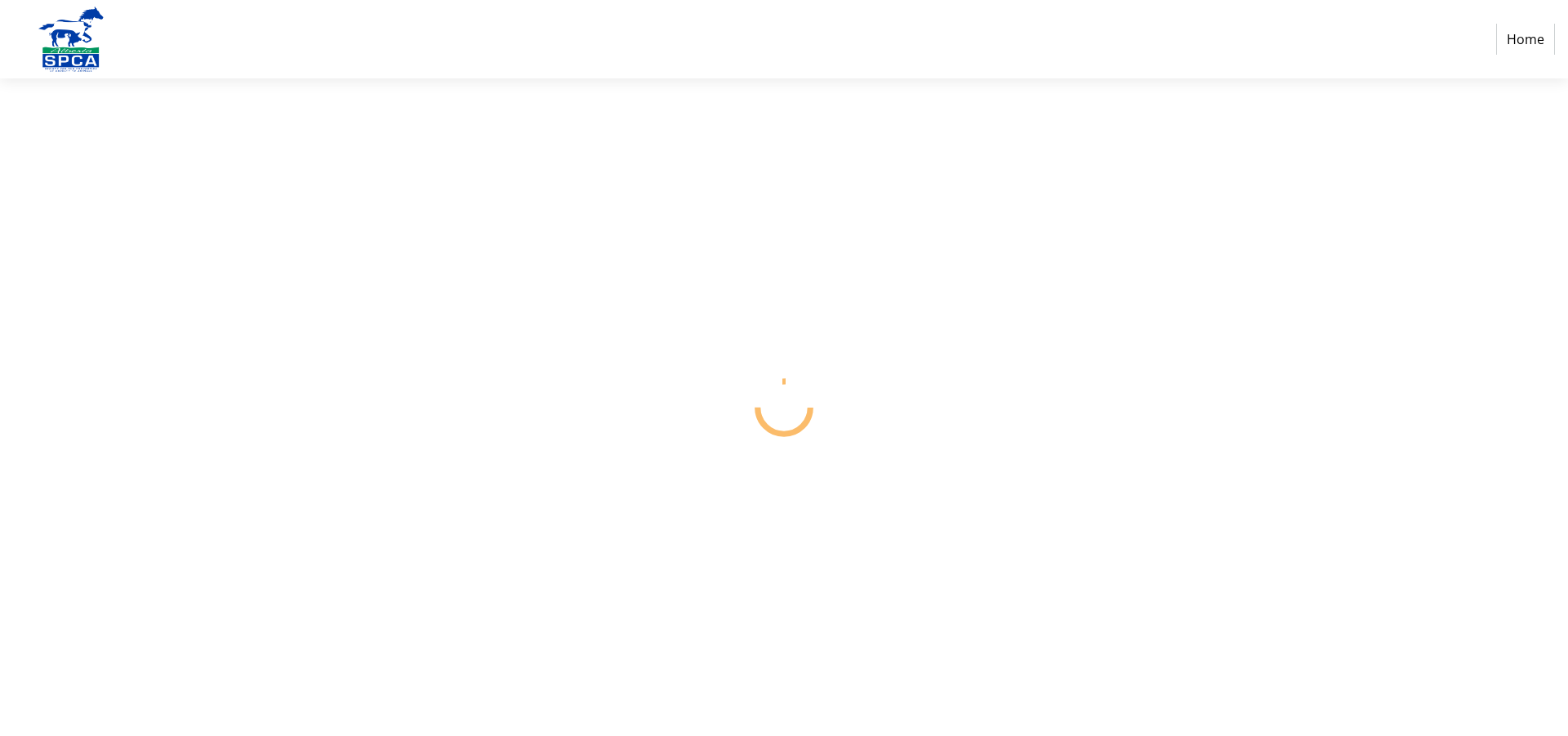
select select "CA"
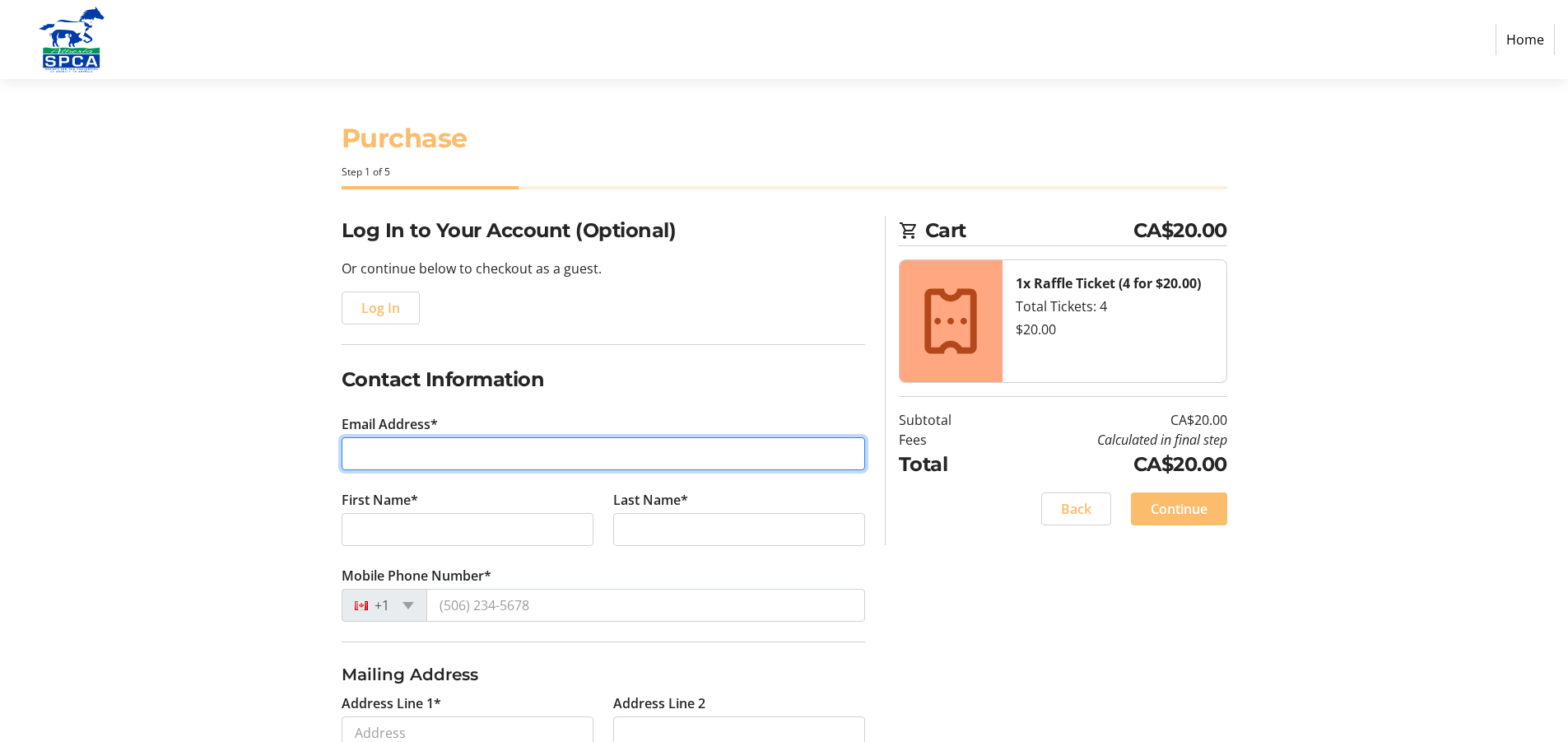
click at [523, 459] on input "Email Address*" at bounding box center [603, 454] width 523 height 33
type input "[PERSON_NAME][EMAIL_ADDRESS][PERSON_NAME][DOMAIN_NAME]"
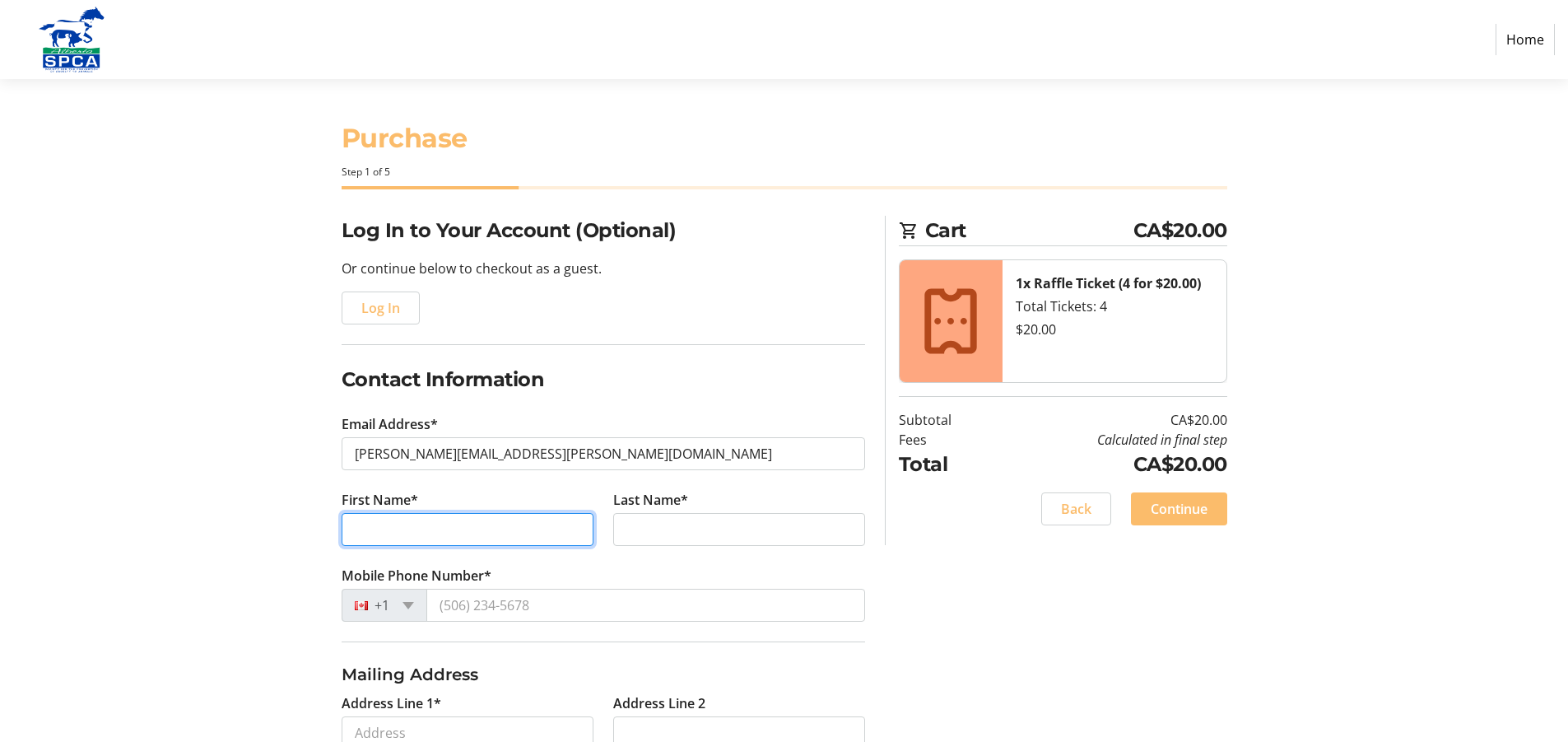
type input "[PERSON_NAME]"
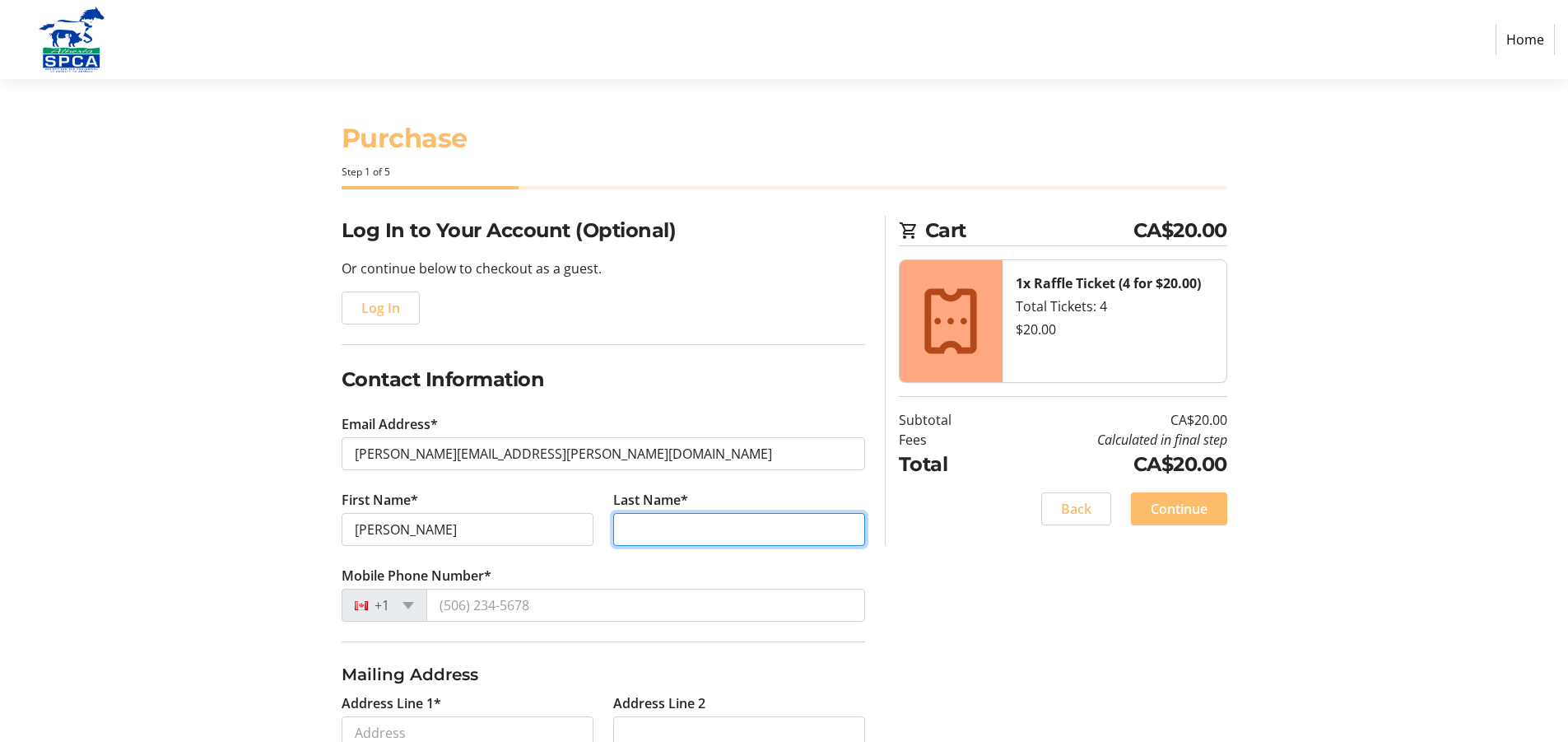
type input "[PERSON_NAME]"
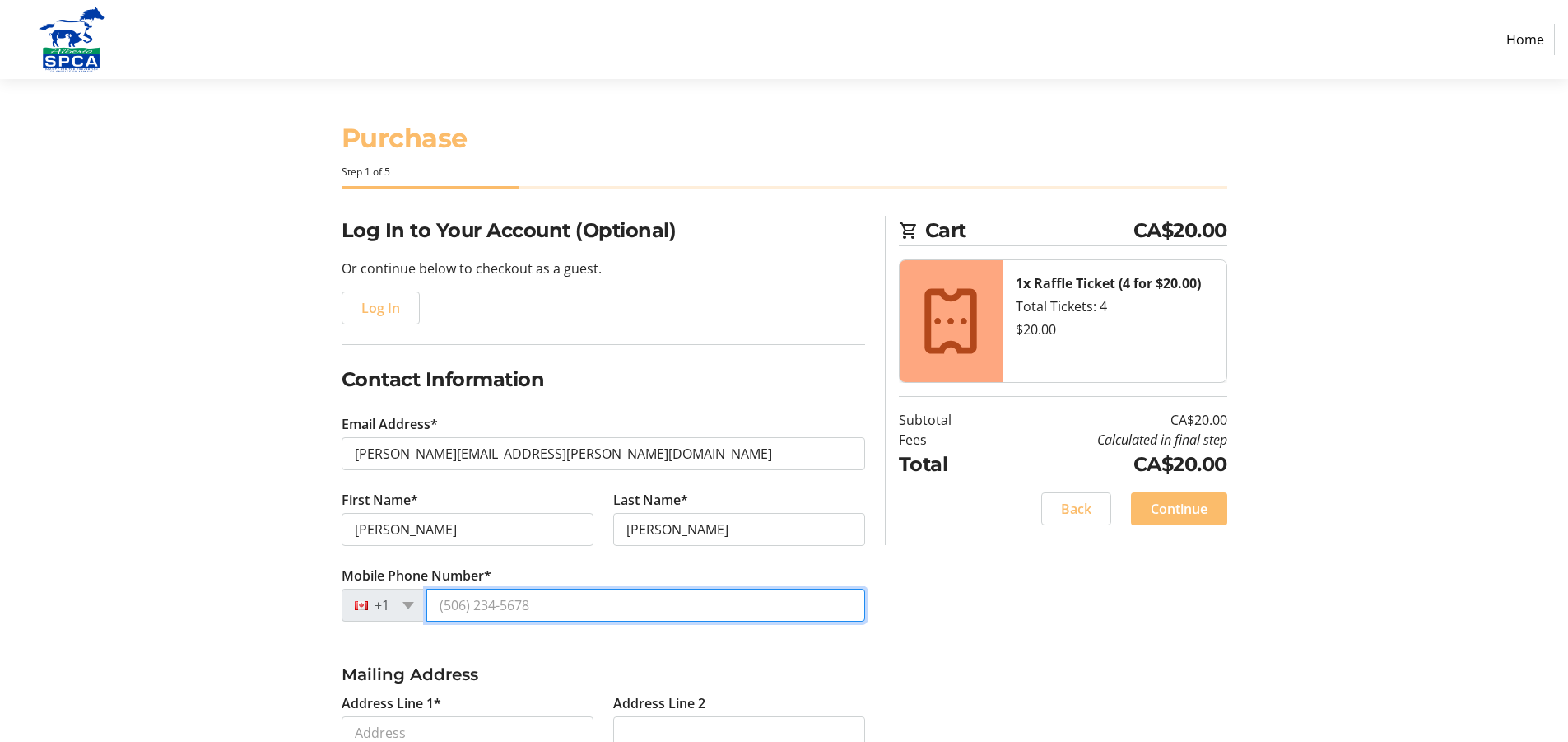
type input "[PHONE_NUMBER]"
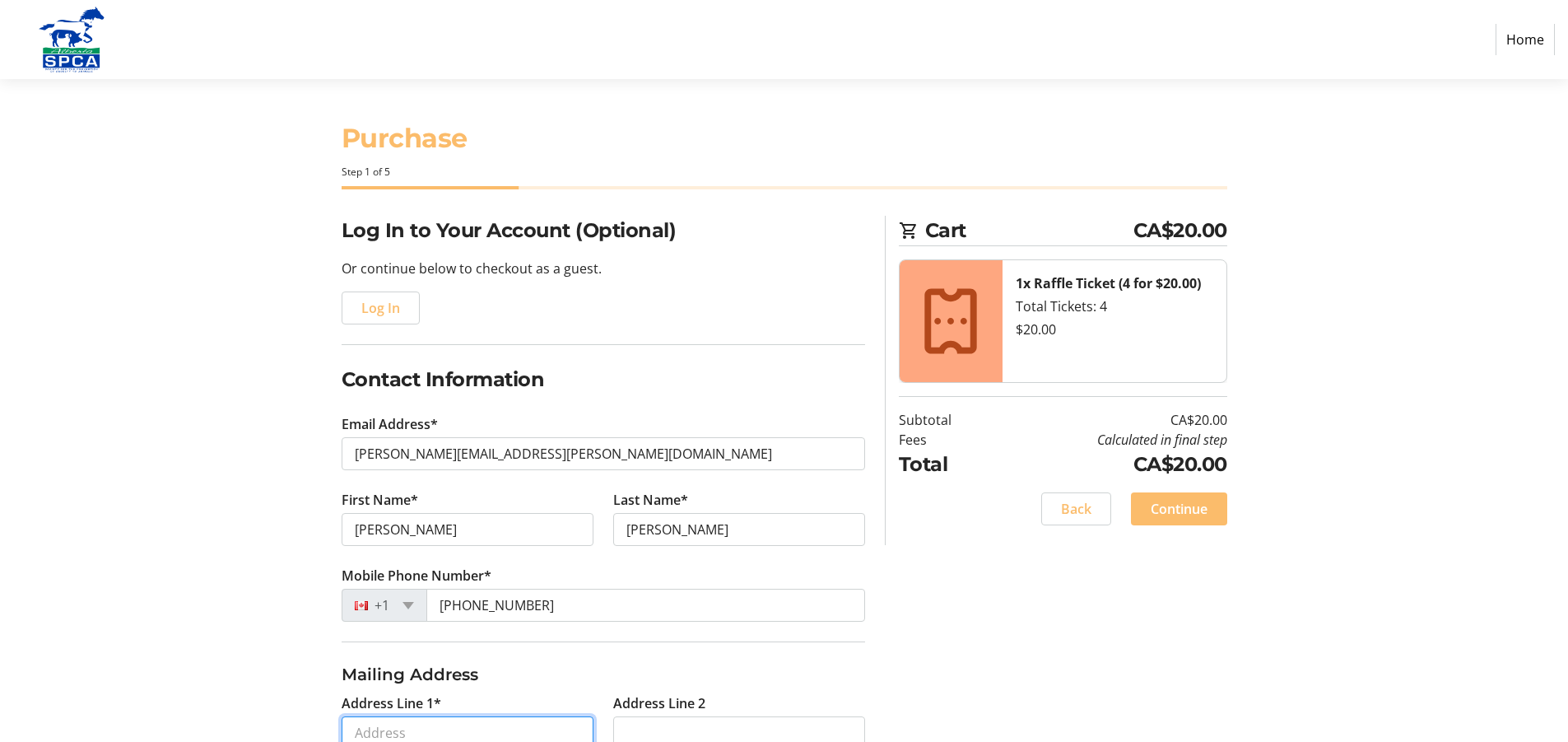
type input "[STREET_ADDRESS]"
type input "Airdrie"
select select "AB"
type input "T4B 4C9"
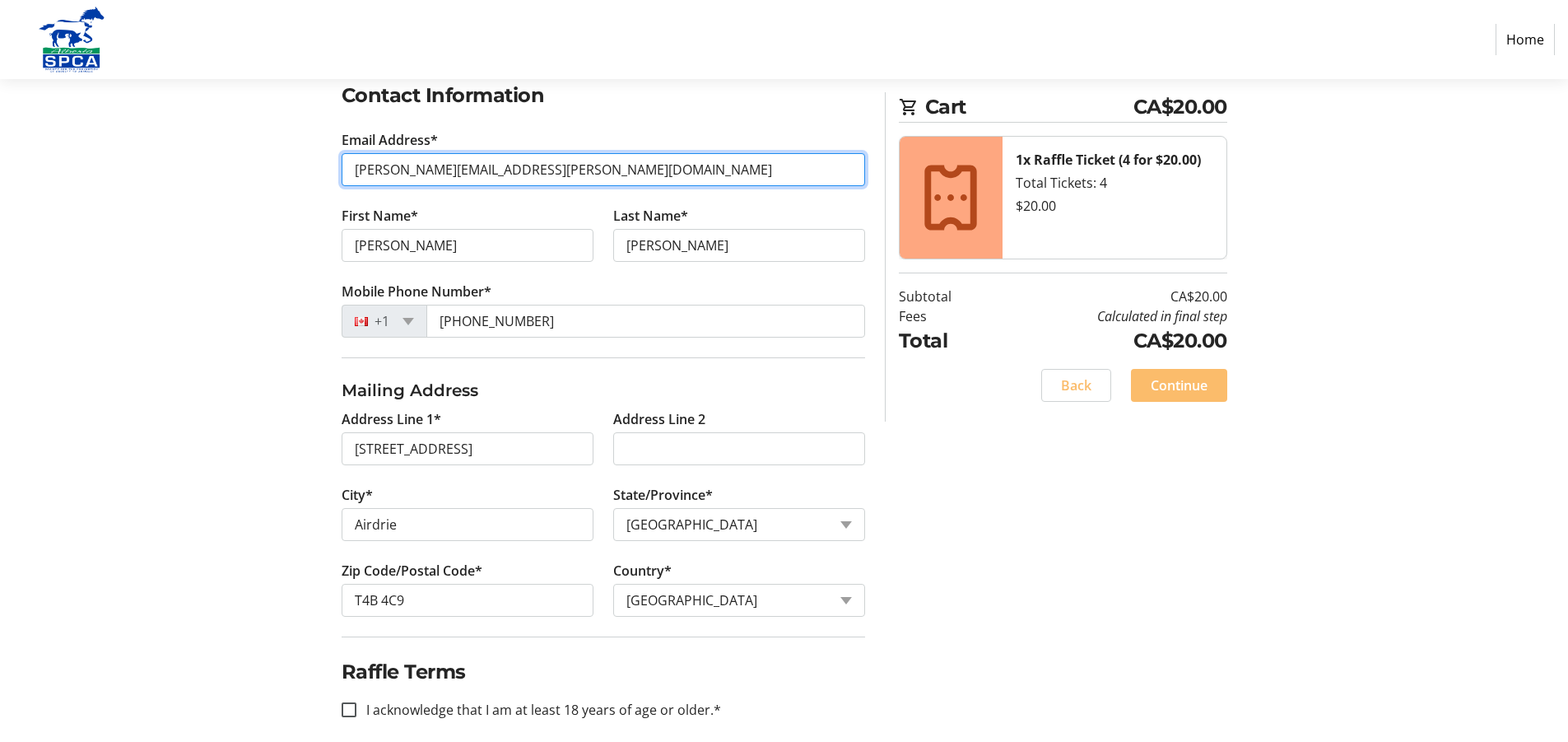
scroll to position [301, 0]
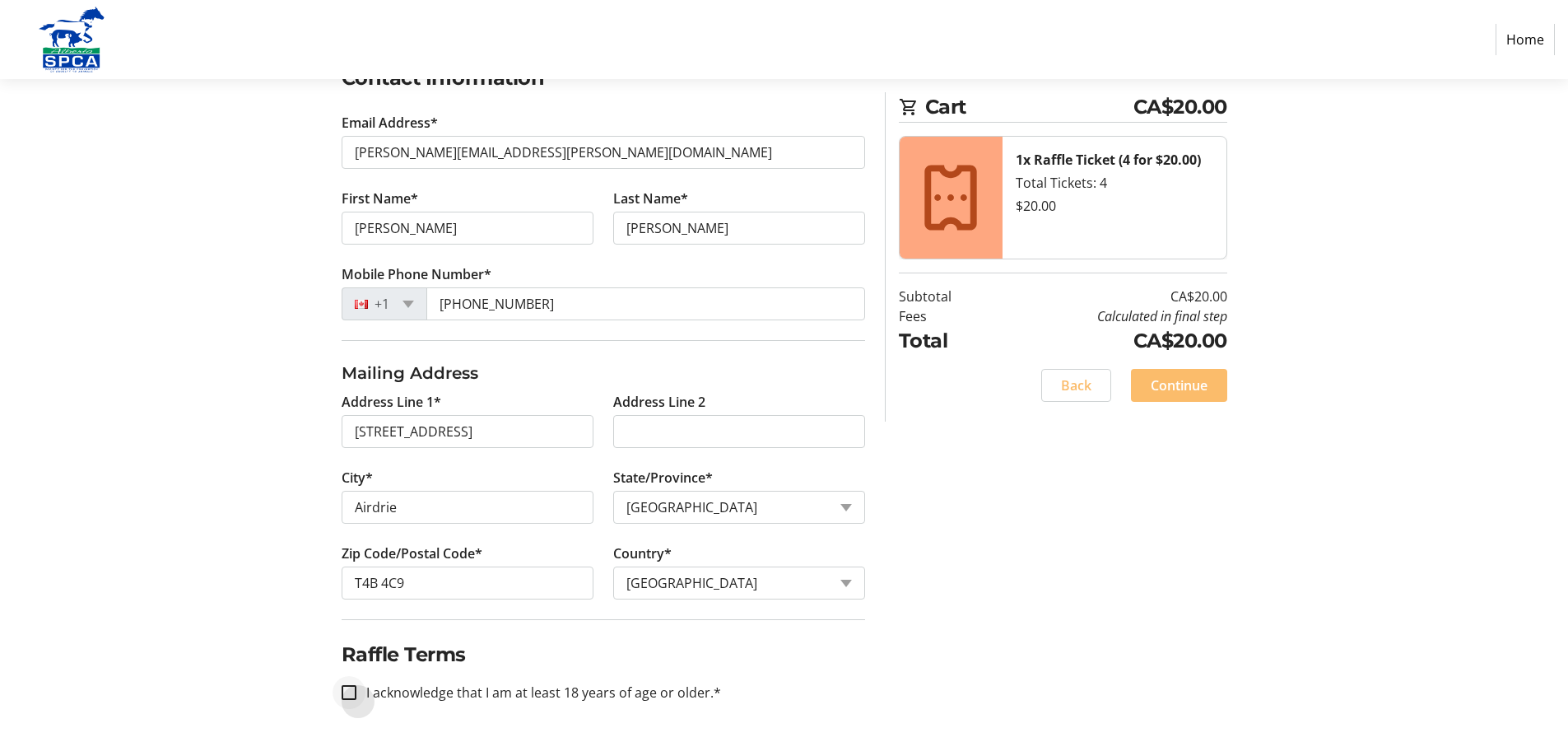
click at [356, 691] on div at bounding box center [349, 693] width 39 height 39
checkbox input "true"
click at [1200, 395] on span "Continue" at bounding box center [1179, 385] width 57 height 20
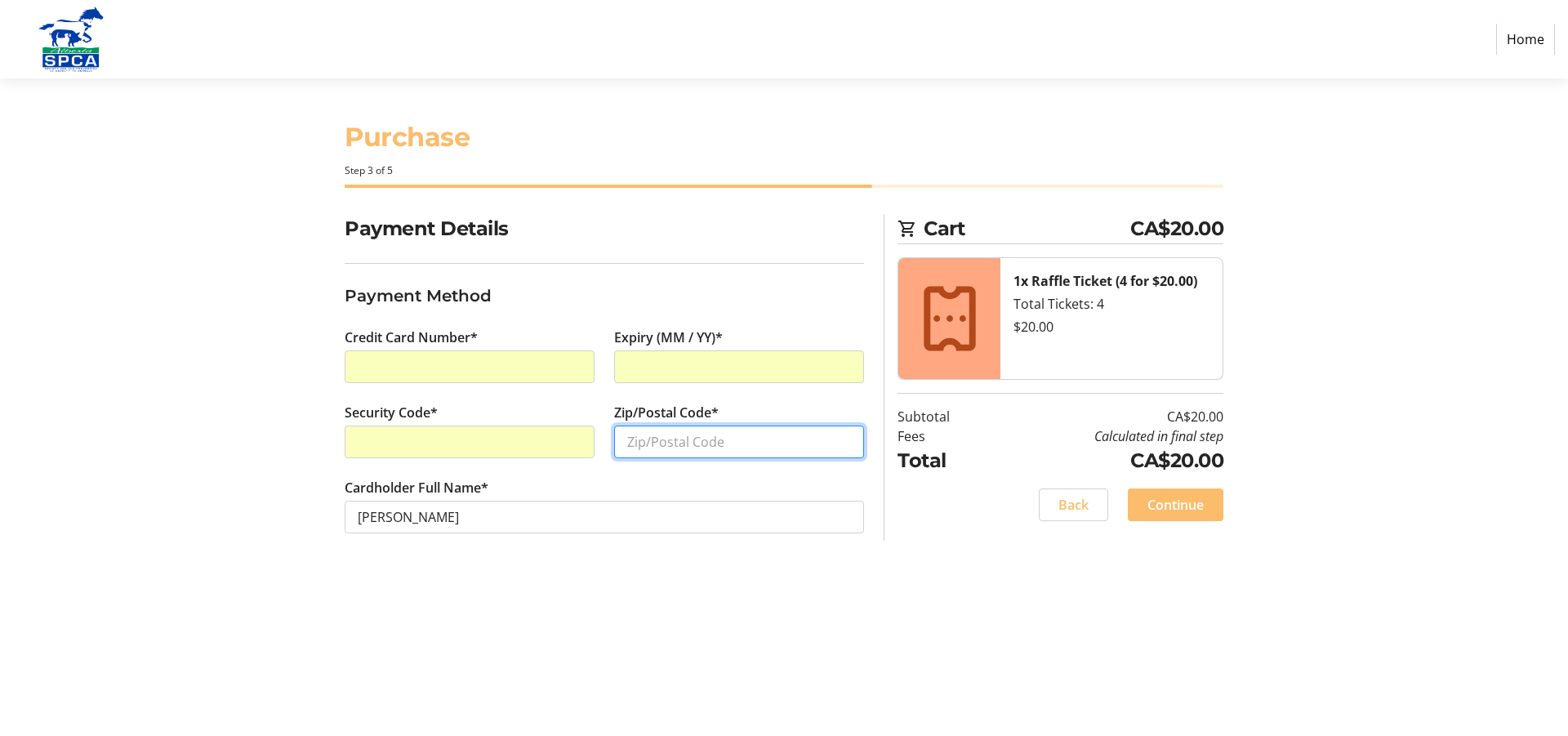
click at [706, 446] on input "Zip/Postal Code*" at bounding box center [739, 441] width 250 height 33
type input "t"
type input "T4B 4C9"
click at [1188, 501] on span "Continue" at bounding box center [1176, 504] width 57 height 19
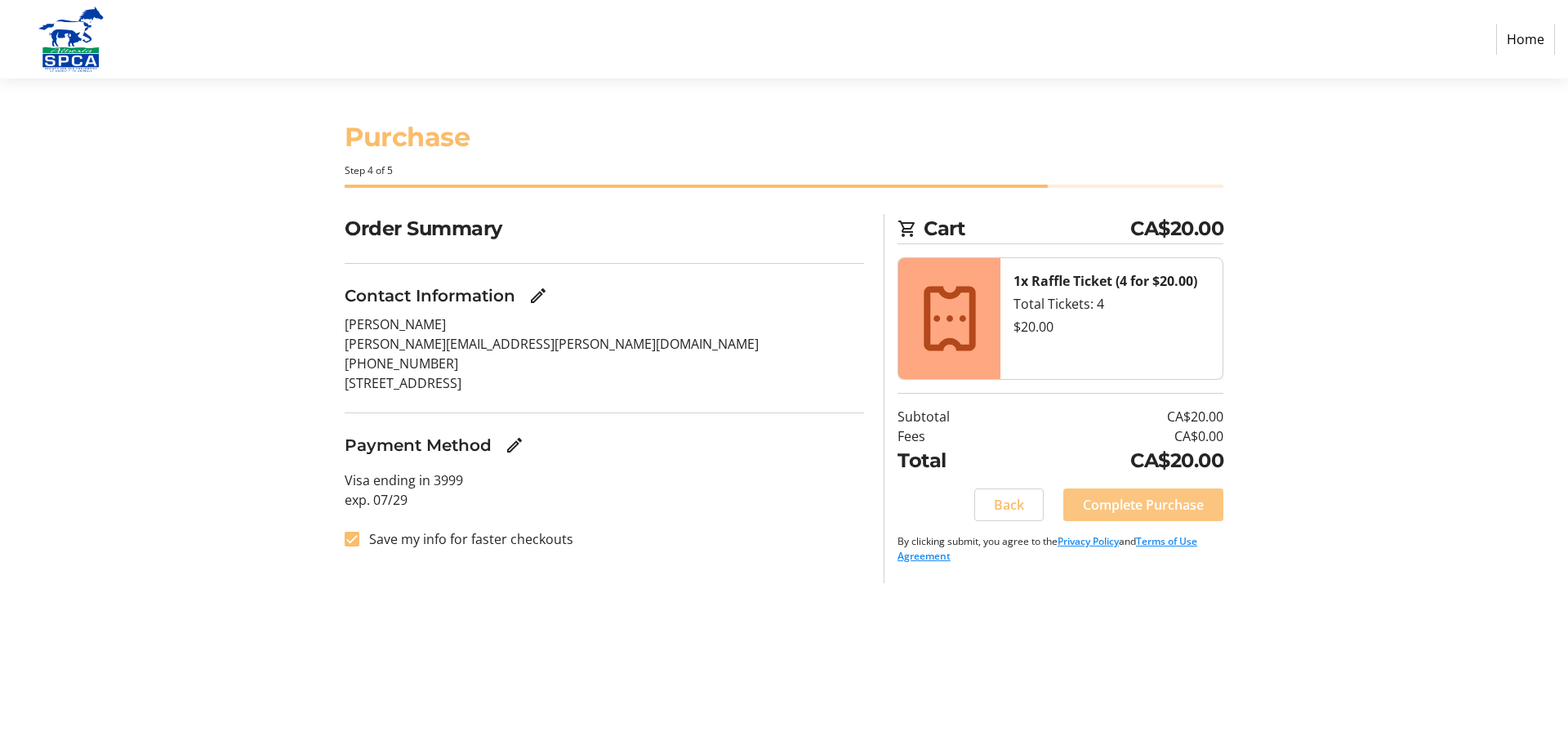
click at [1149, 506] on span "Complete Purchase" at bounding box center [1143, 504] width 121 height 19
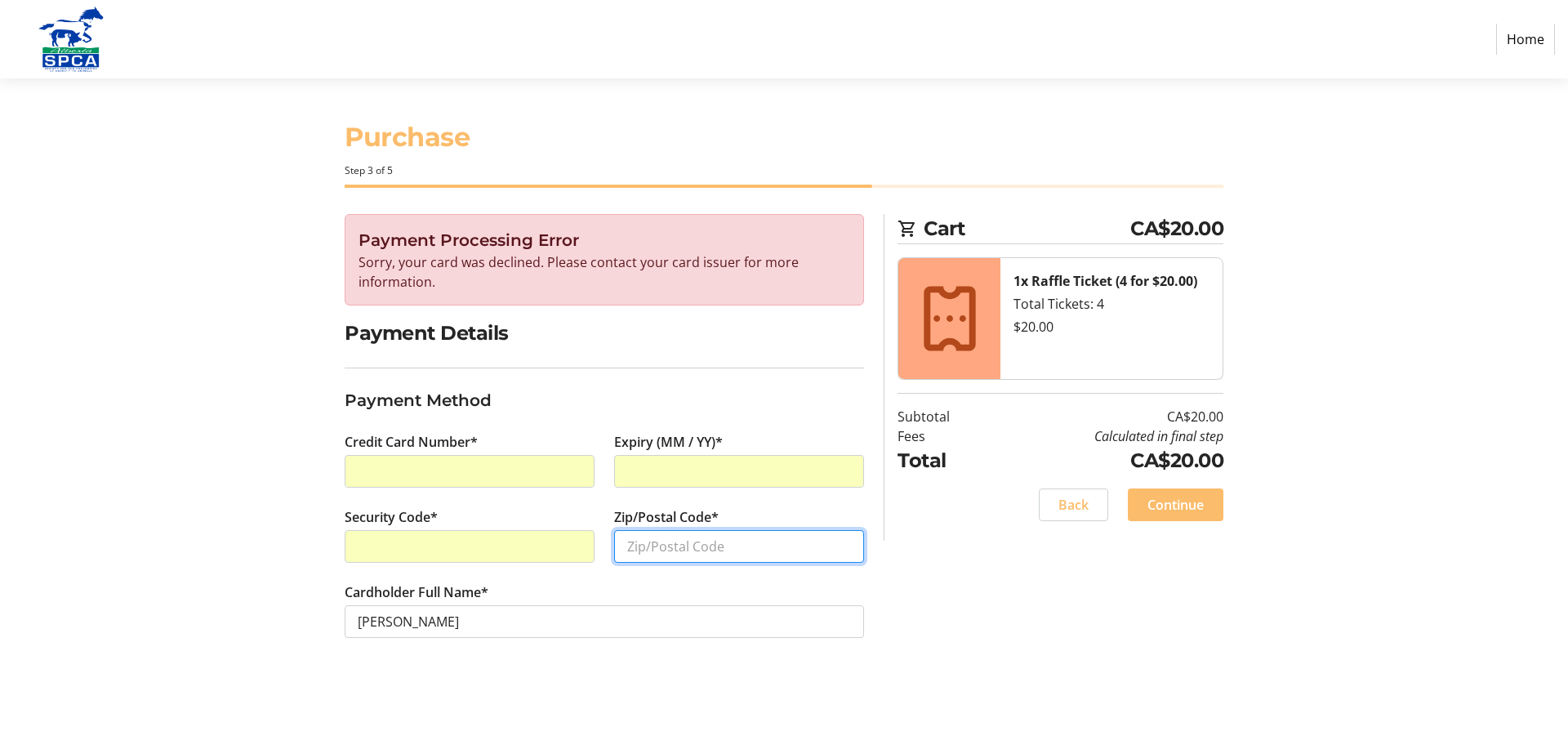
click at [659, 544] on input "Zip/Postal Code*" at bounding box center [739, 546] width 250 height 33
type input "T4B 4C9"
click at [1181, 507] on span "Continue" at bounding box center [1176, 504] width 57 height 19
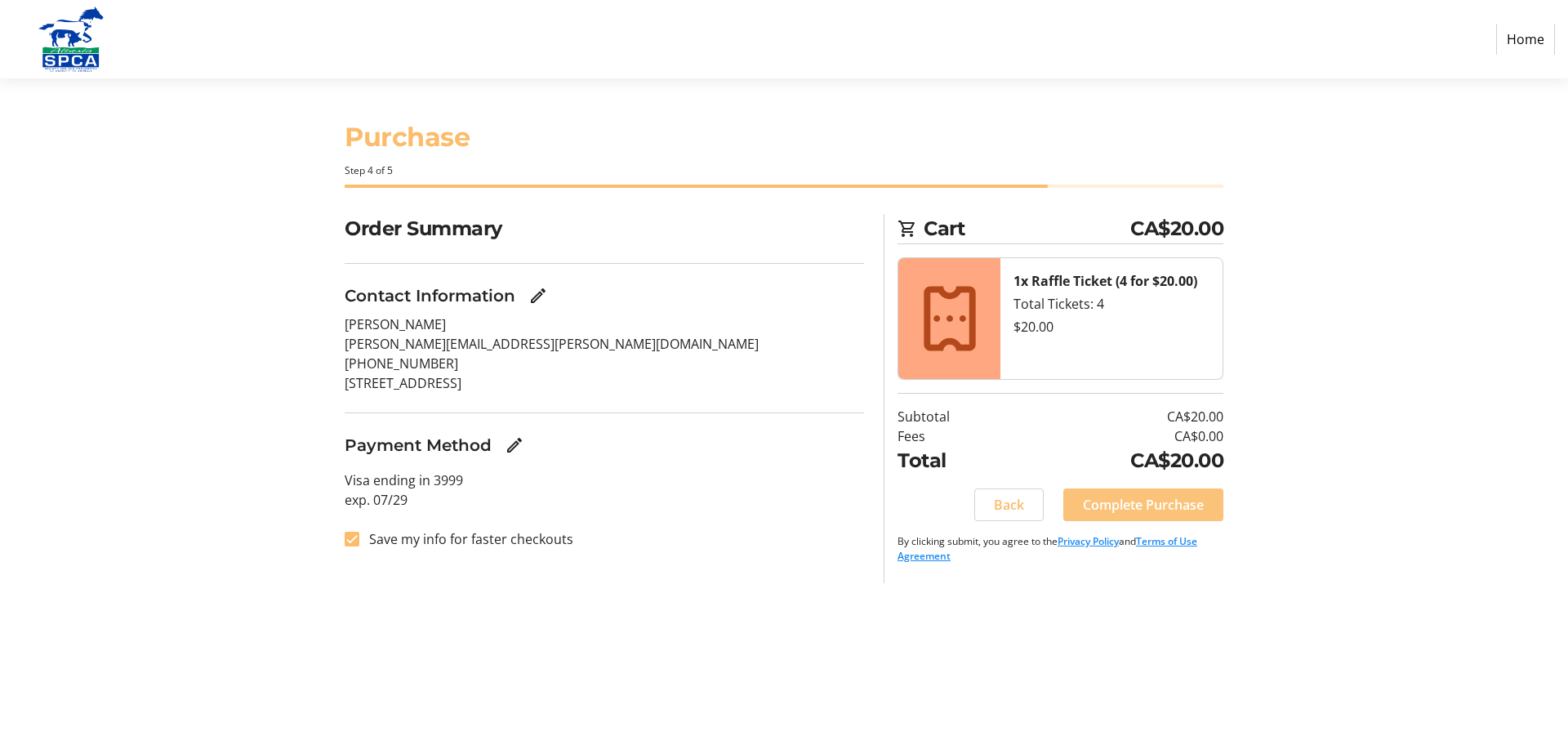
click at [1181, 507] on span "Complete Purchase" at bounding box center [1143, 504] width 121 height 19
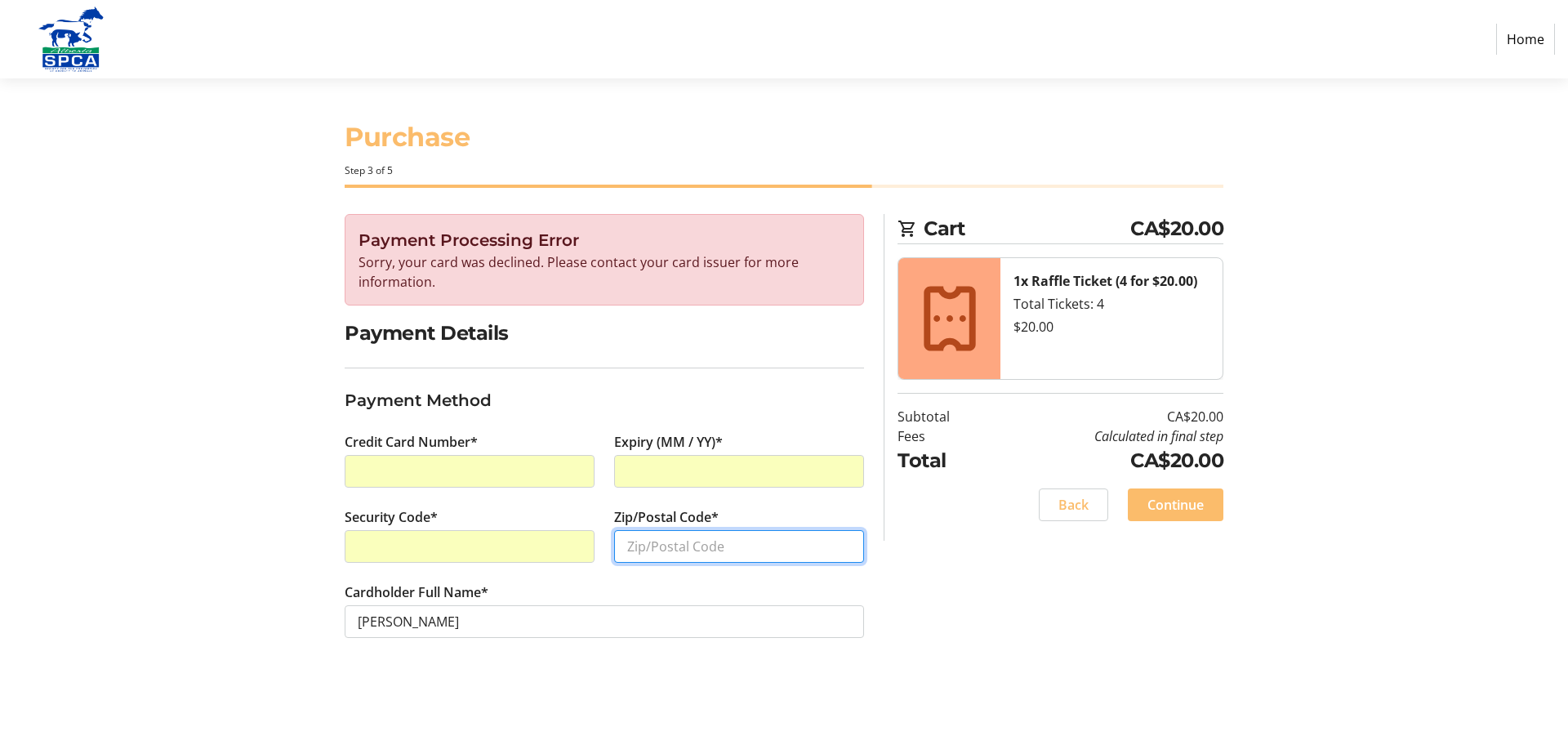
click at [694, 546] on input "Zip/Postal Code*" at bounding box center [739, 546] width 250 height 33
type input "T4B 4C9"
click at [1171, 500] on span "Continue" at bounding box center [1176, 504] width 57 height 19
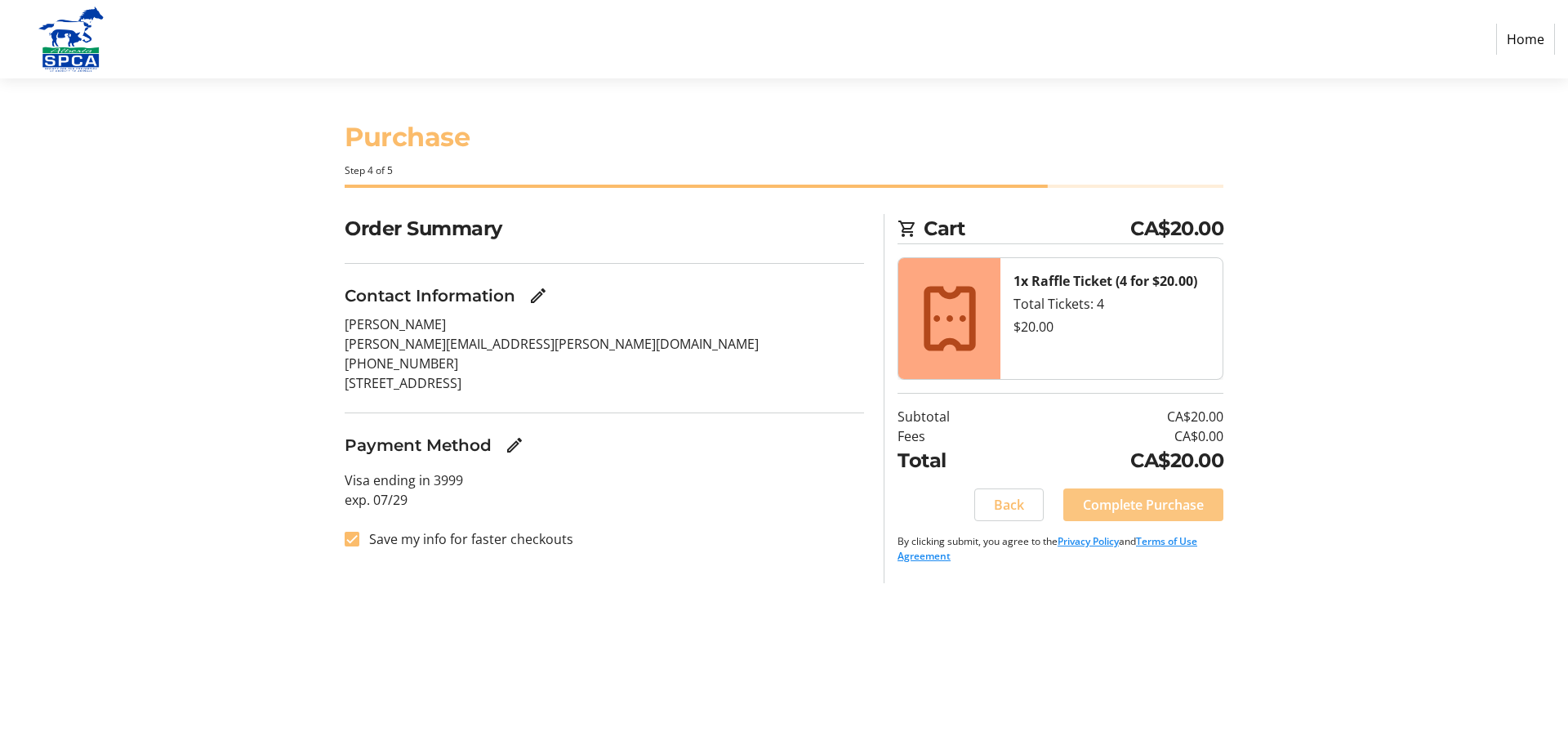
click at [1178, 509] on span "Complete Purchase" at bounding box center [1143, 504] width 121 height 19
